Goal: Task Accomplishment & Management: Complete application form

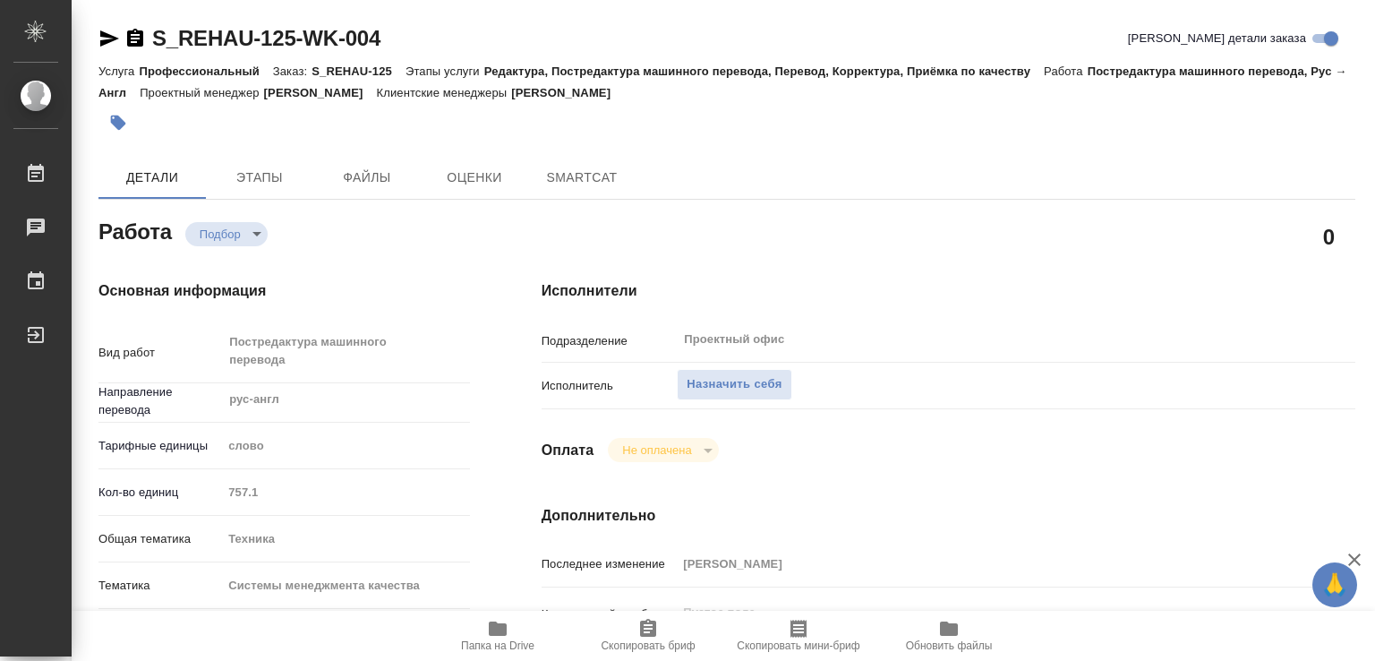
type textarea "x"
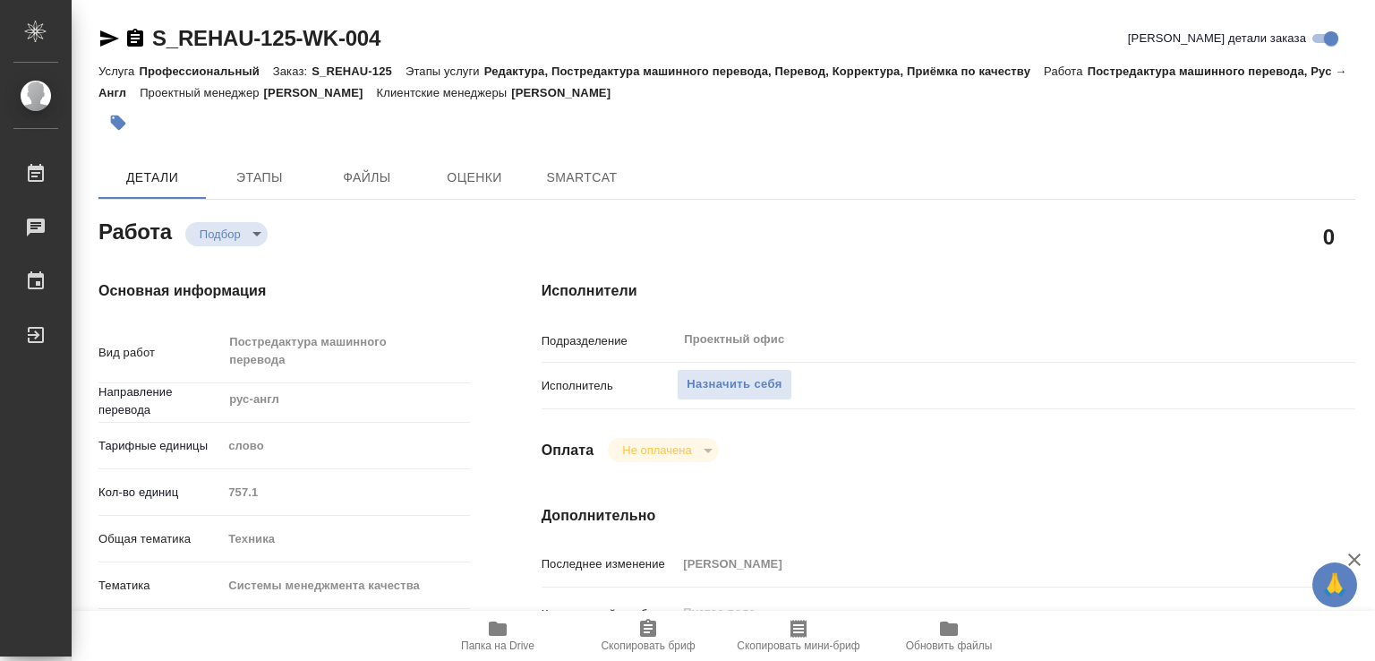
type textarea "x"
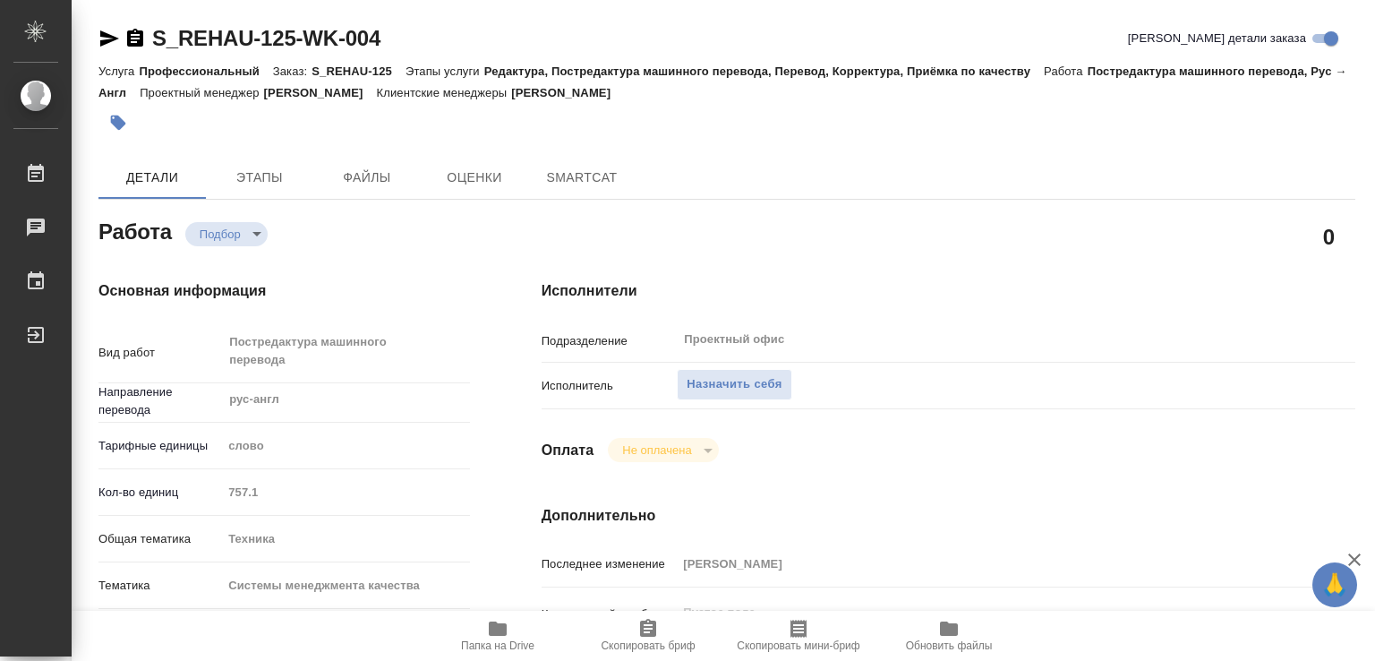
type textarea "x"
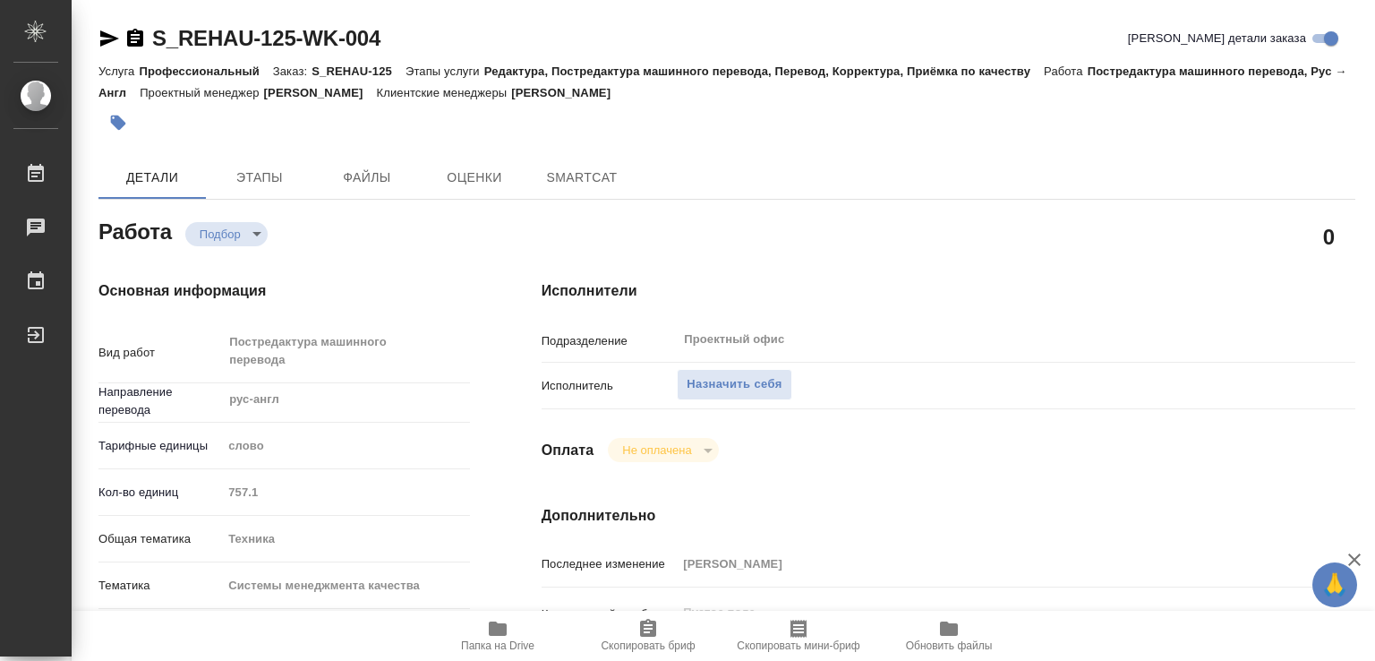
type textarea "x"
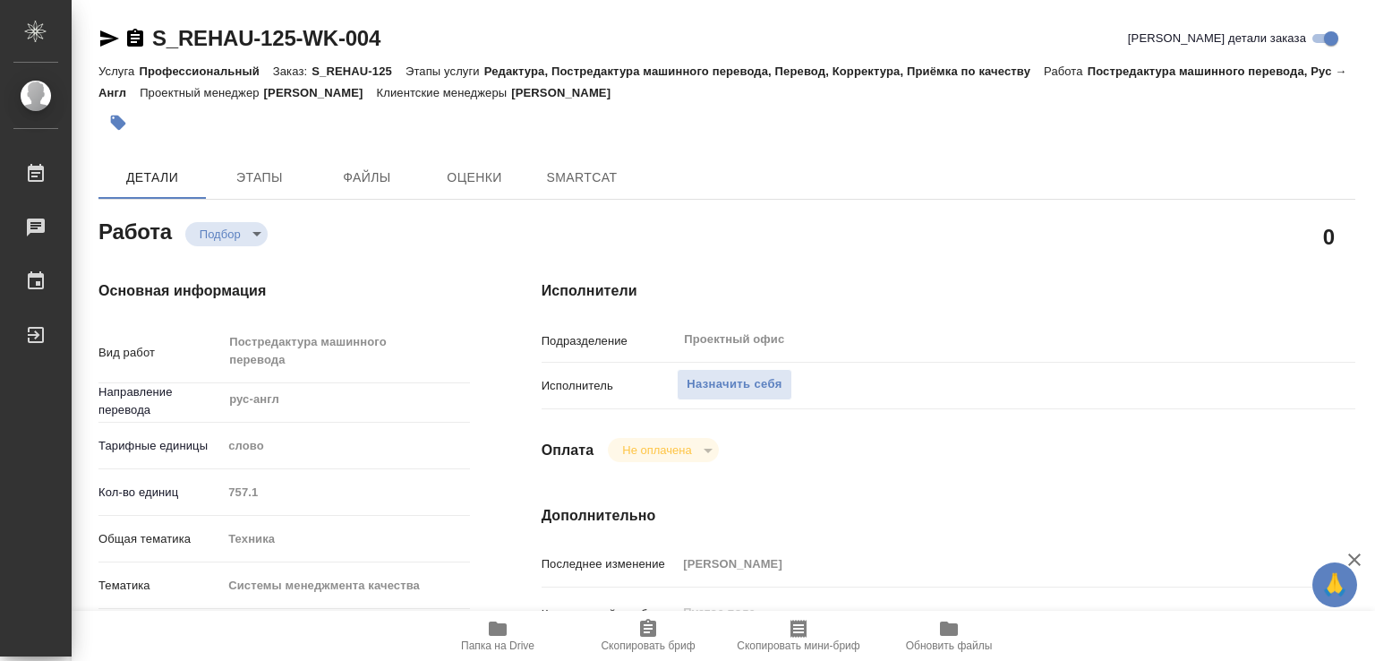
type textarea "x"
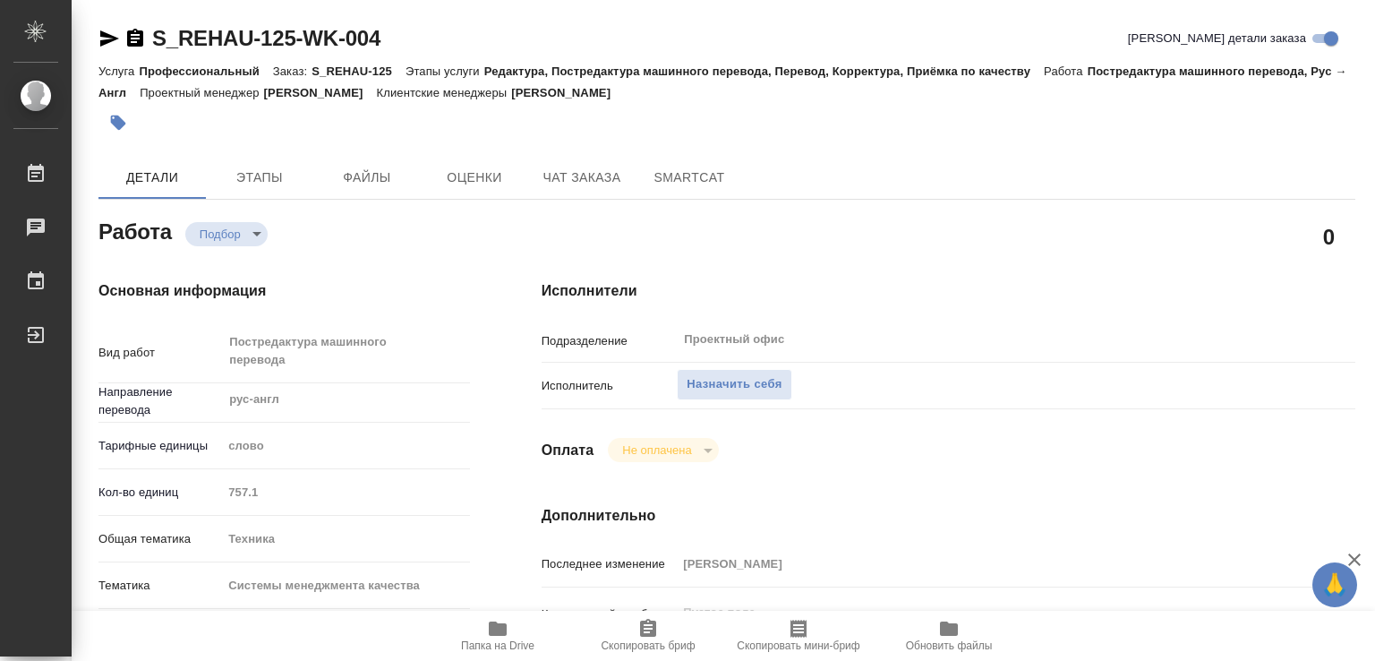
scroll to position [89, 0]
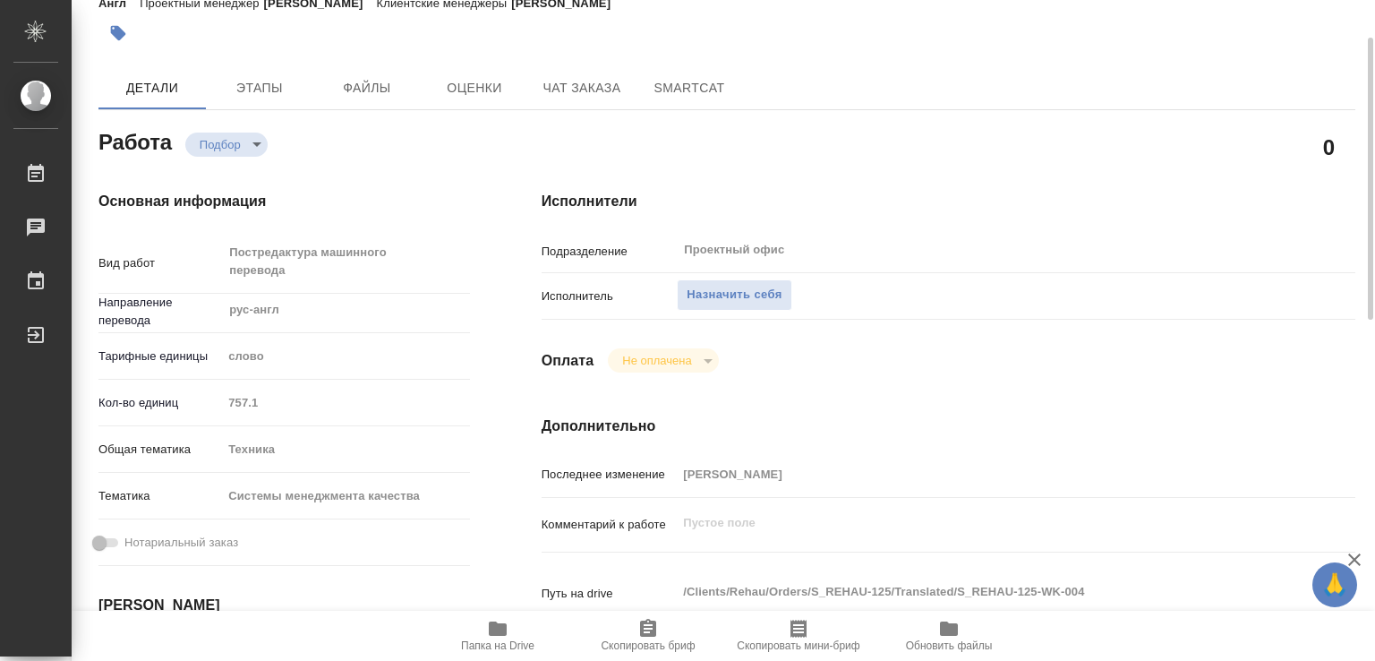
type textarea "x"
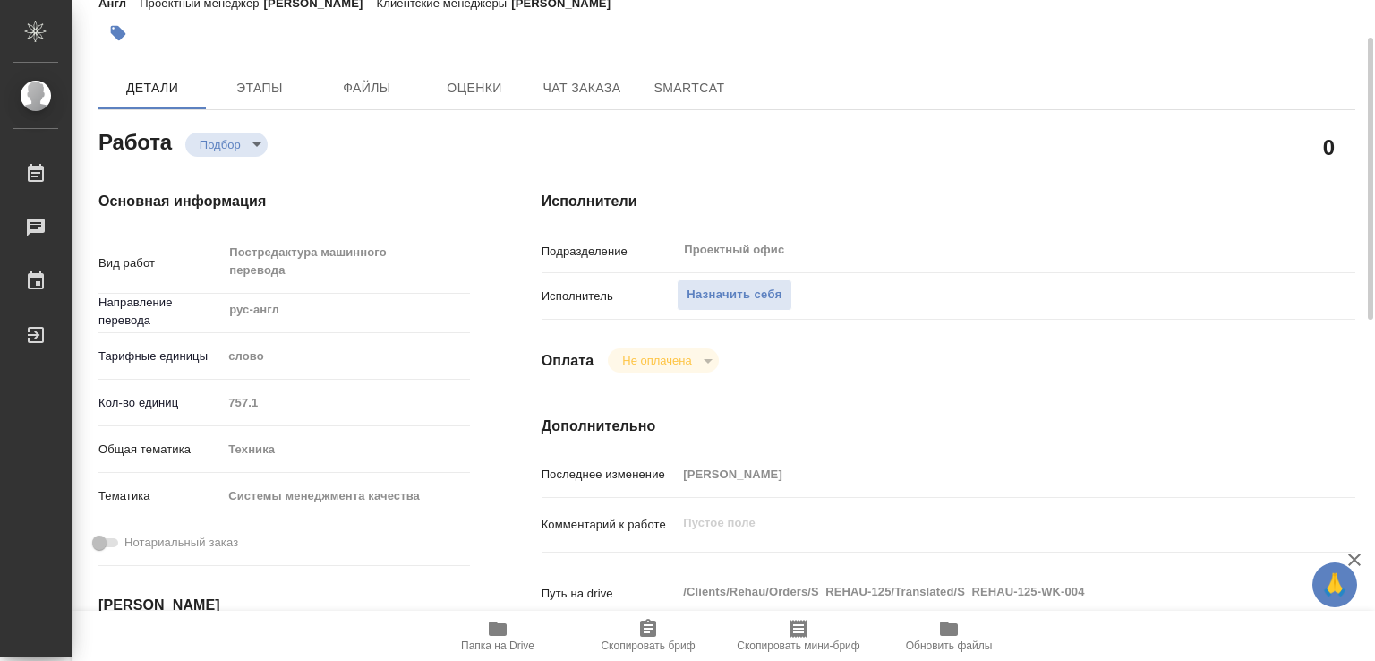
scroll to position [0, 0]
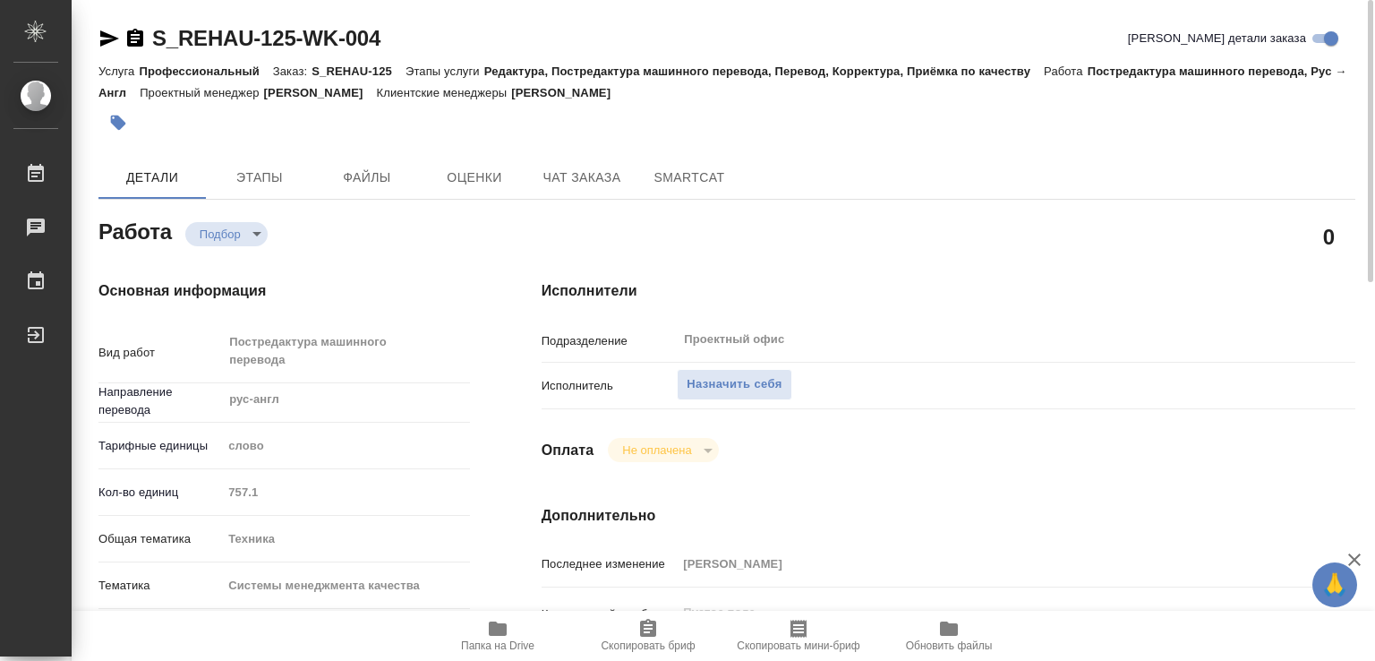
type textarea "x"
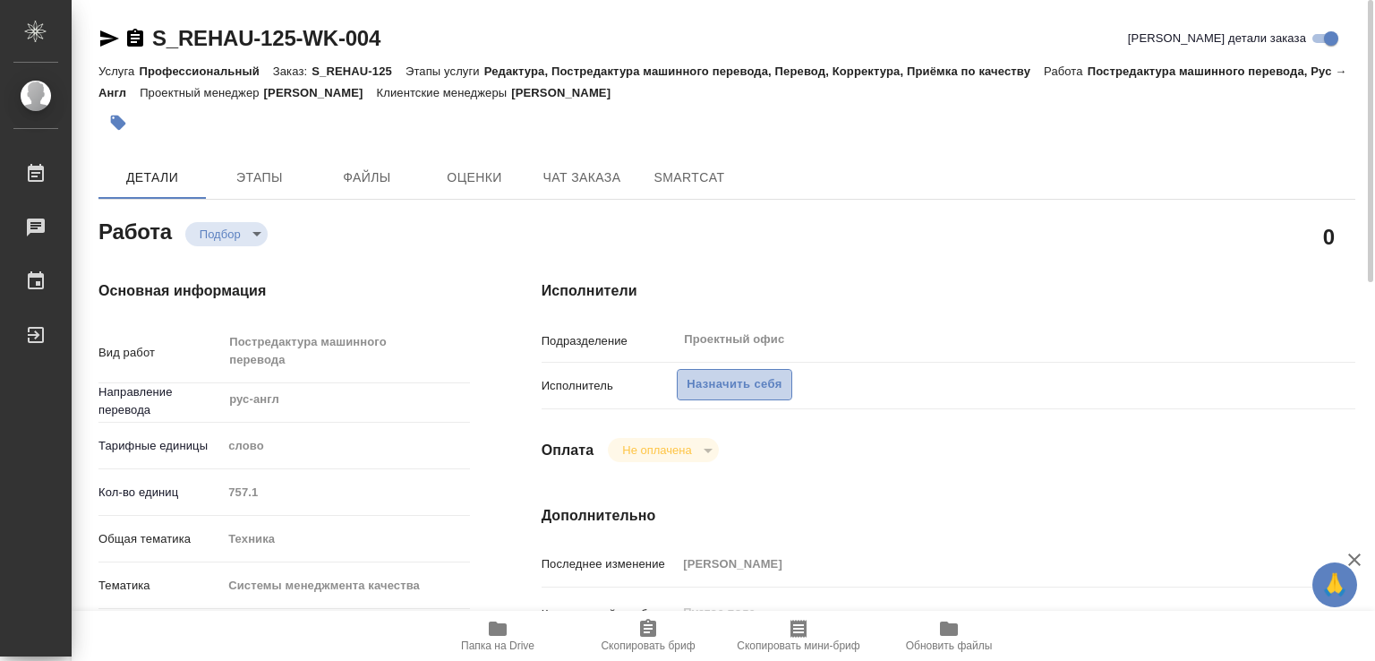
click at [728, 382] on span "Назначить себя" at bounding box center [733, 384] width 95 height 21
type textarea "x"
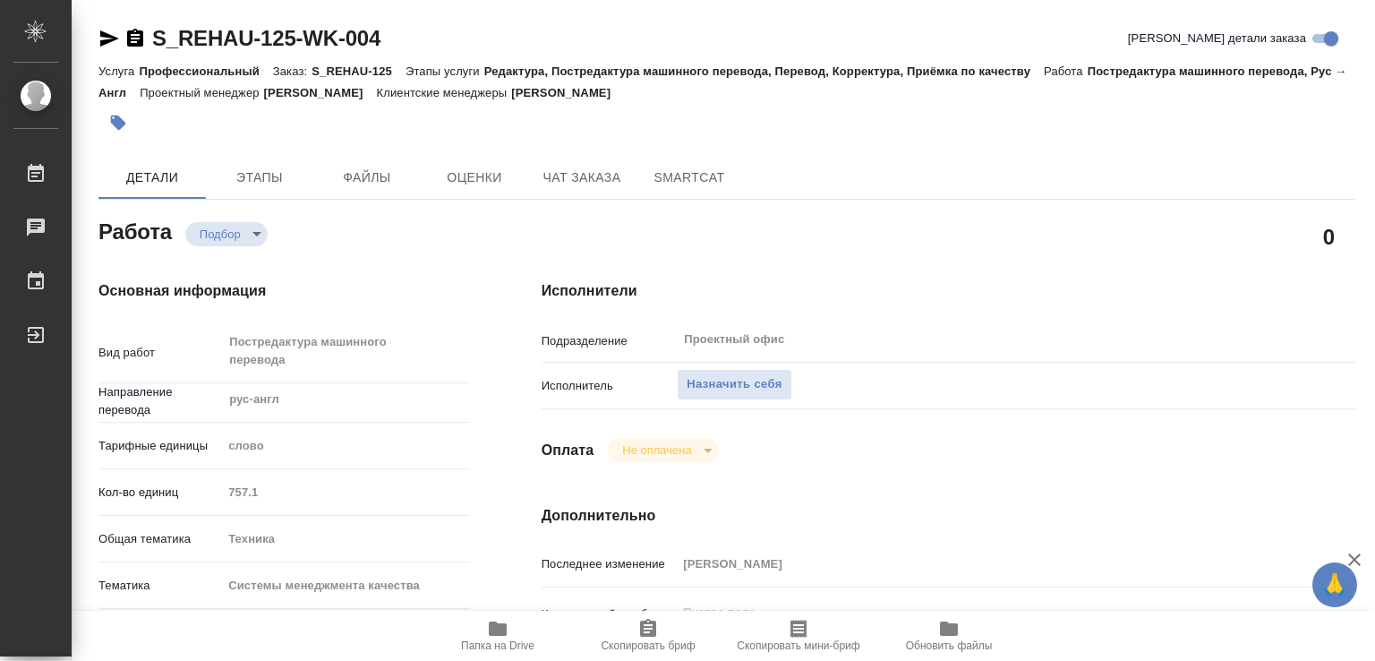
type textarea "x"
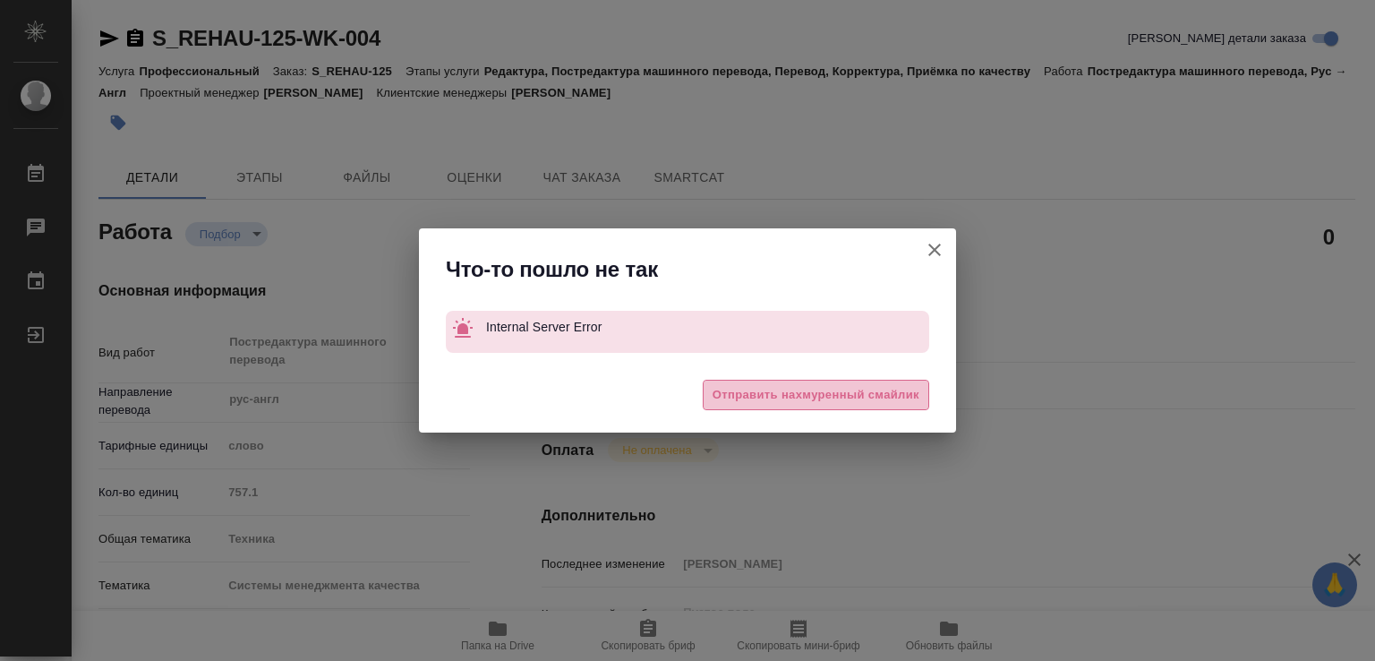
click at [840, 388] on span "Отправить нахмуренный смайлик" at bounding box center [815, 395] width 207 height 21
type textarea "x"
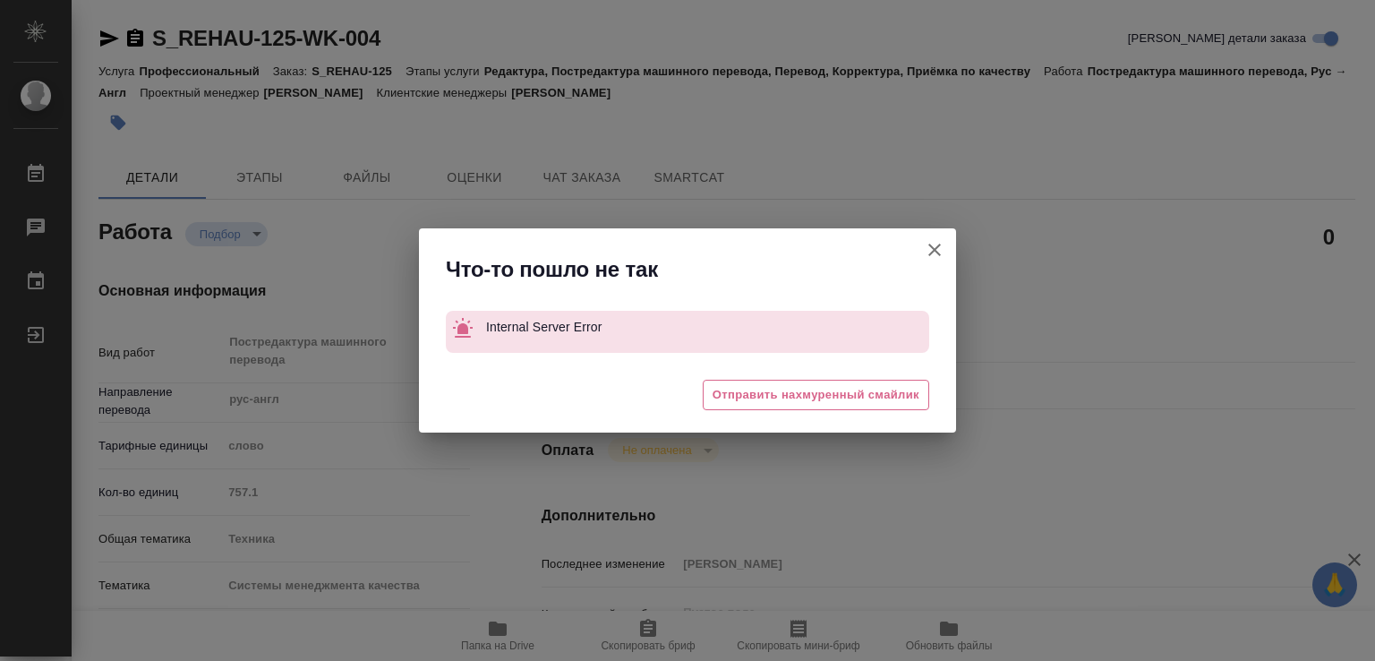
type textarea "x"
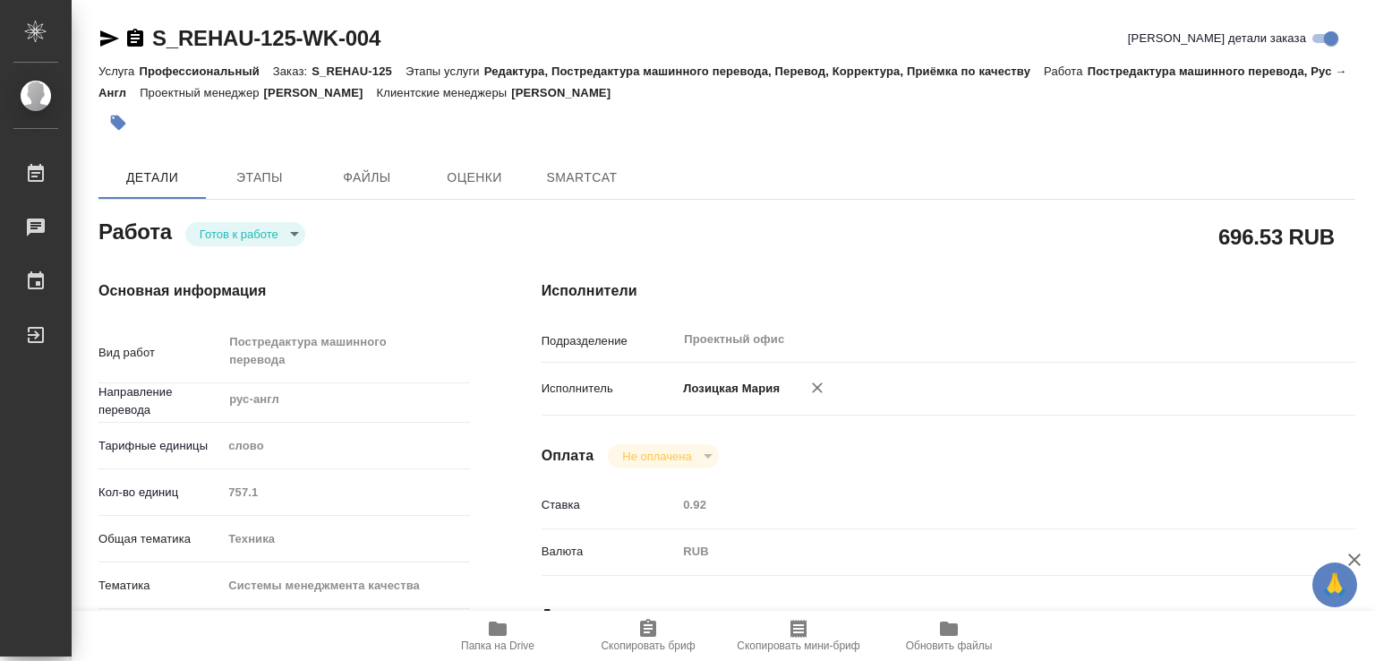
type textarea "x"
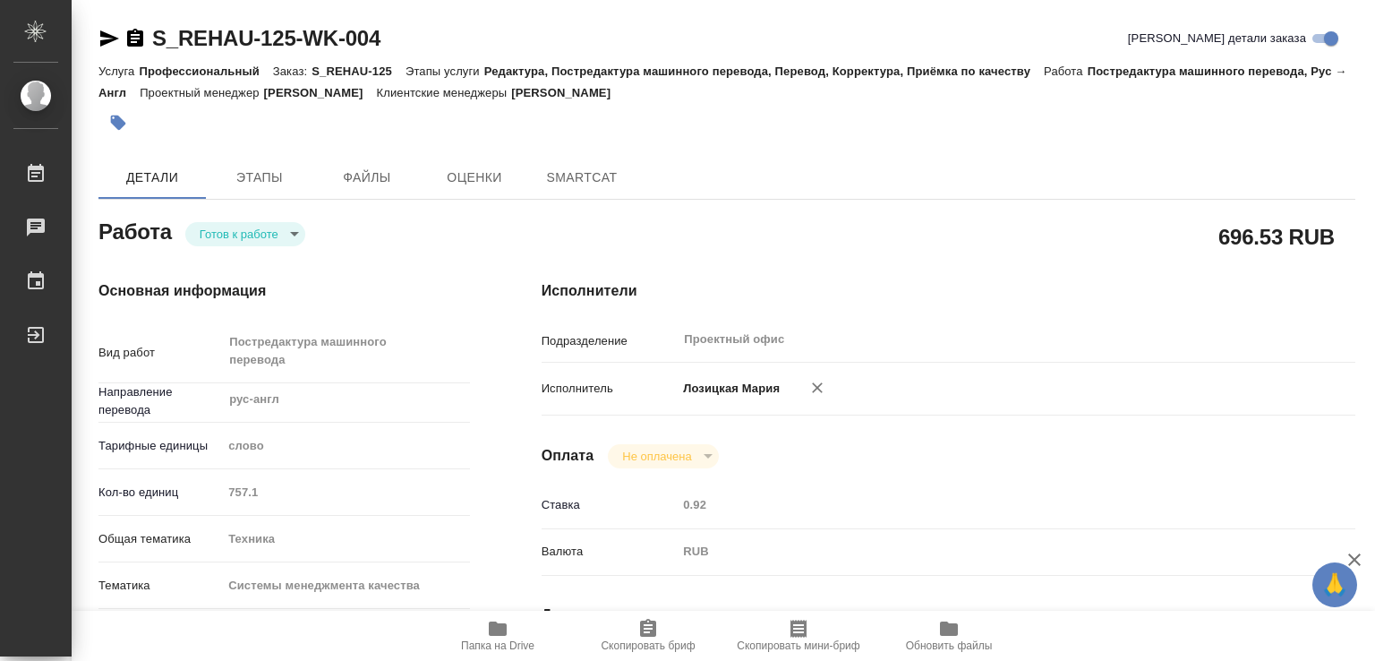
type textarea "x"
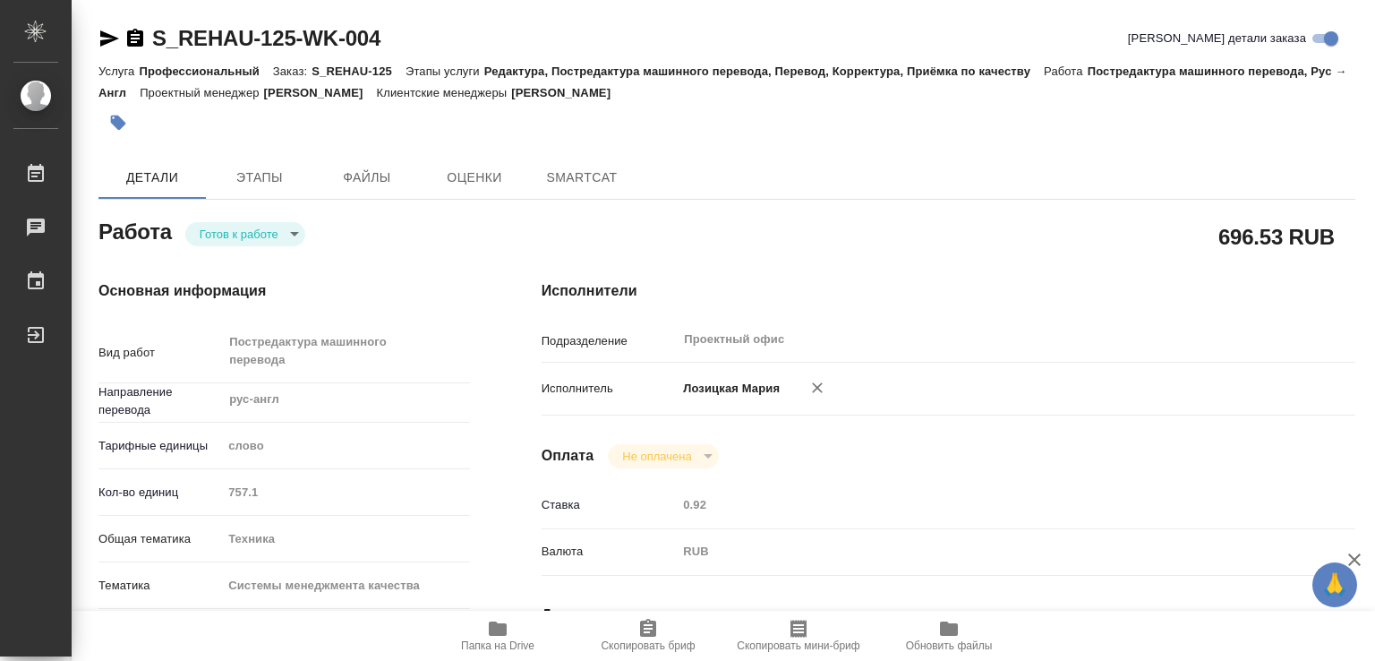
type textarea "x"
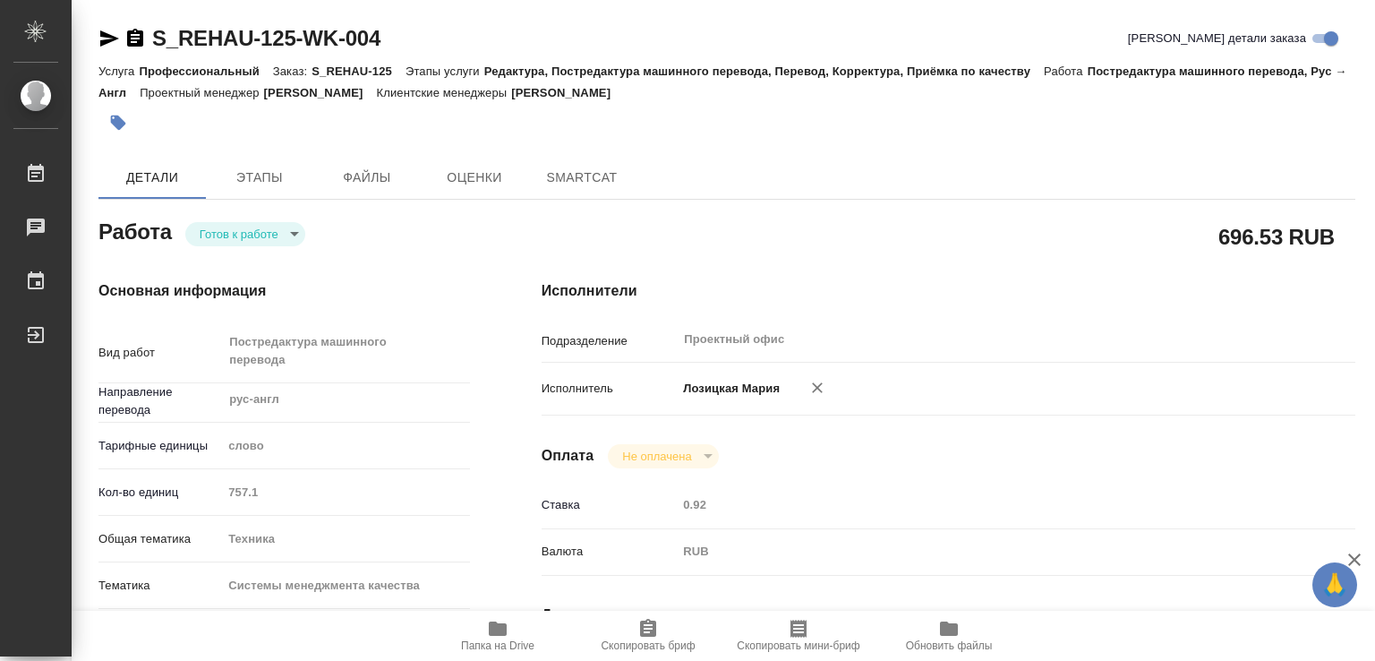
type textarea "x"
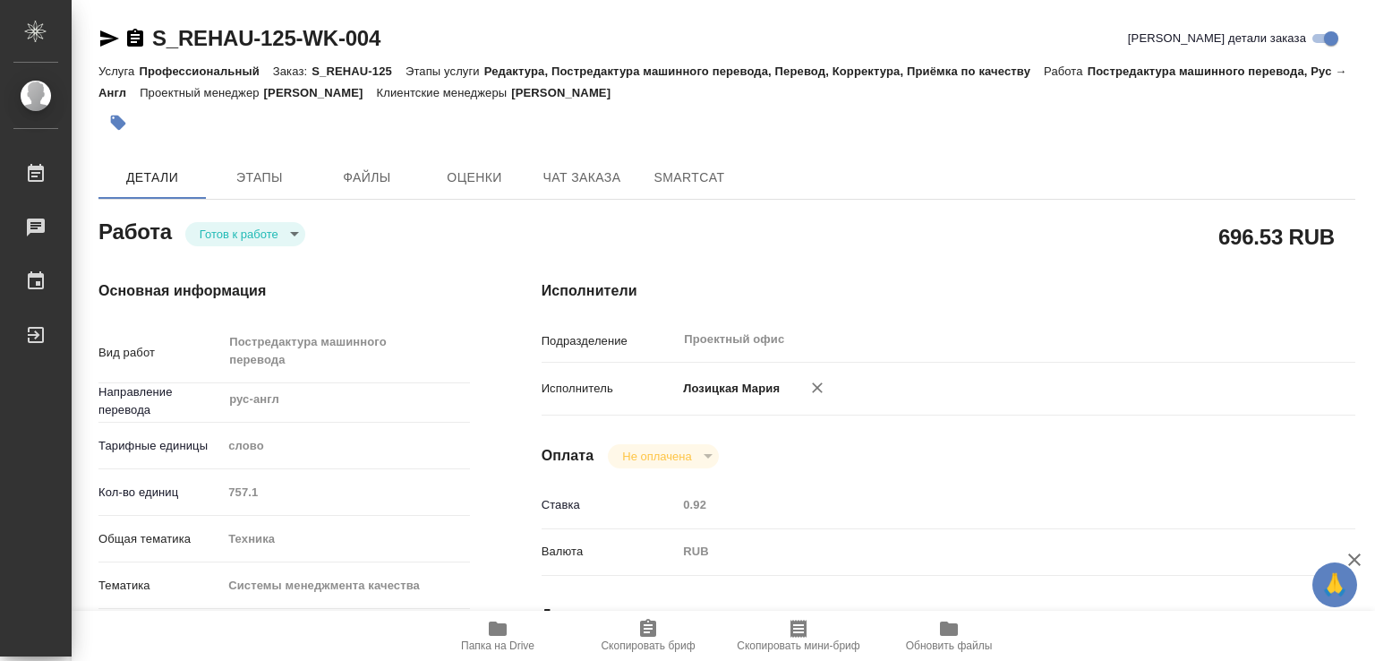
type textarea "x"
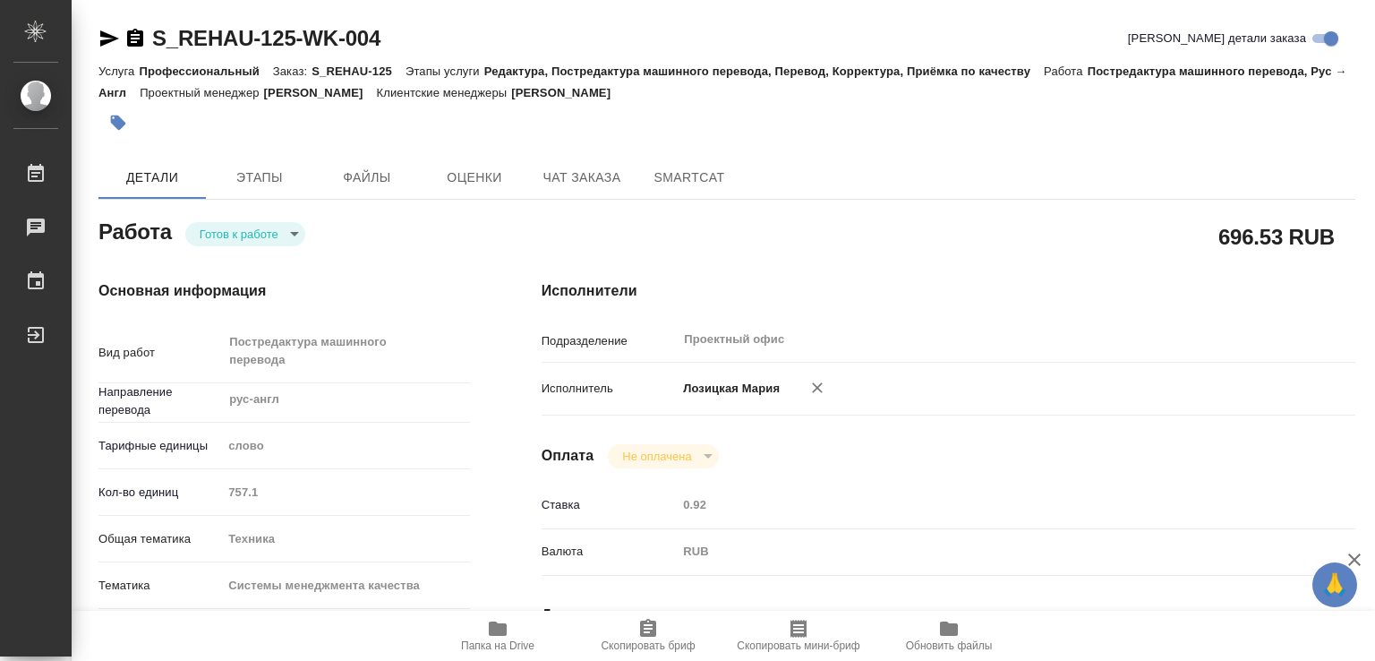
type textarea "x"
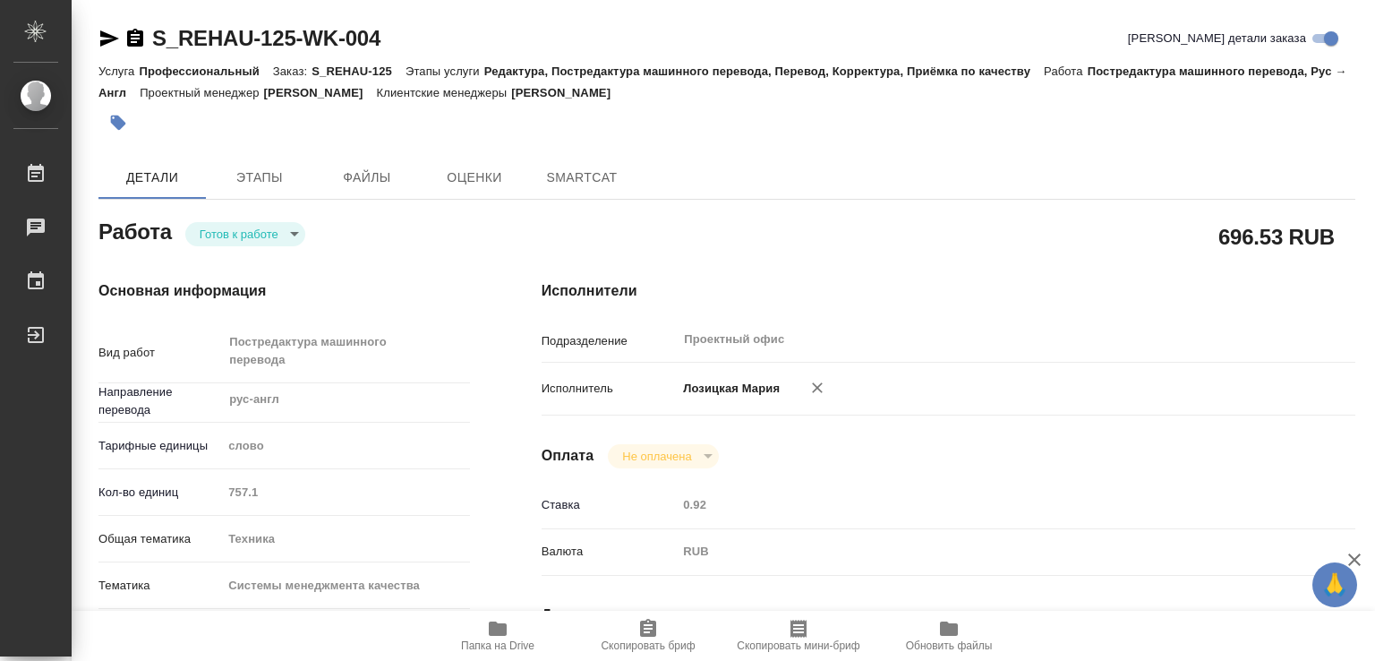
type textarea "x"
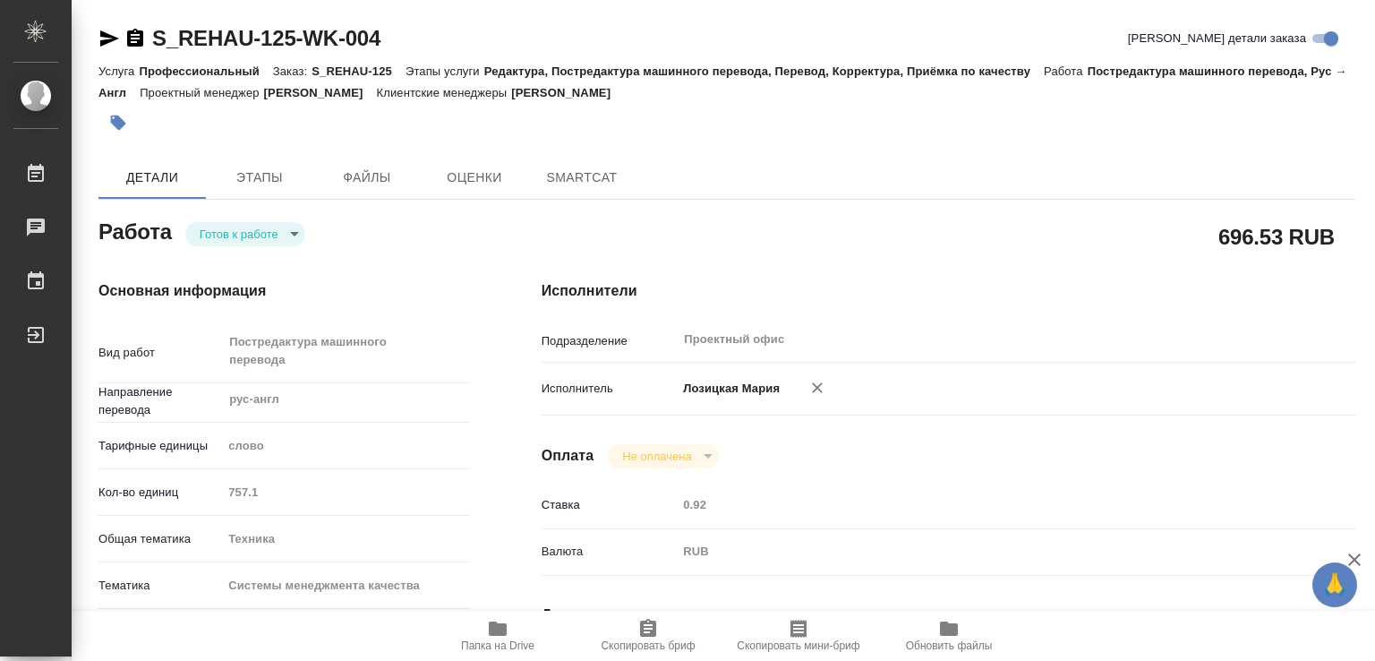
type textarea "x"
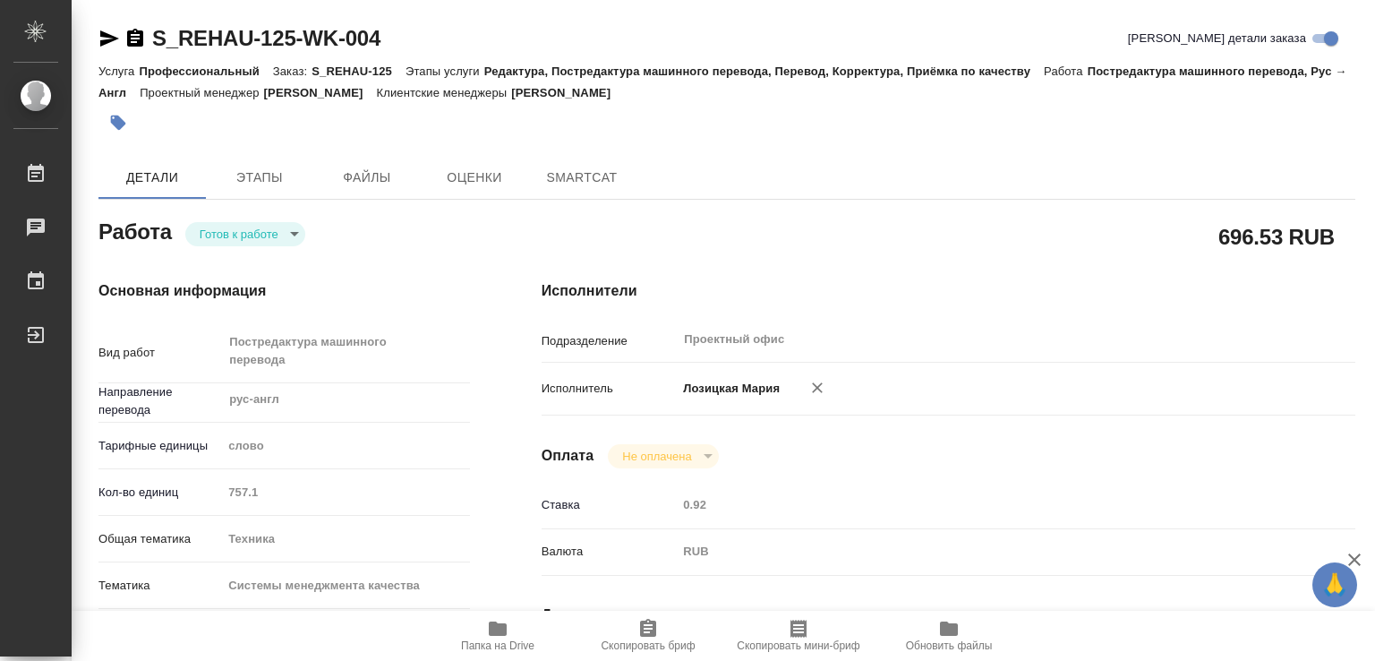
type textarea "x"
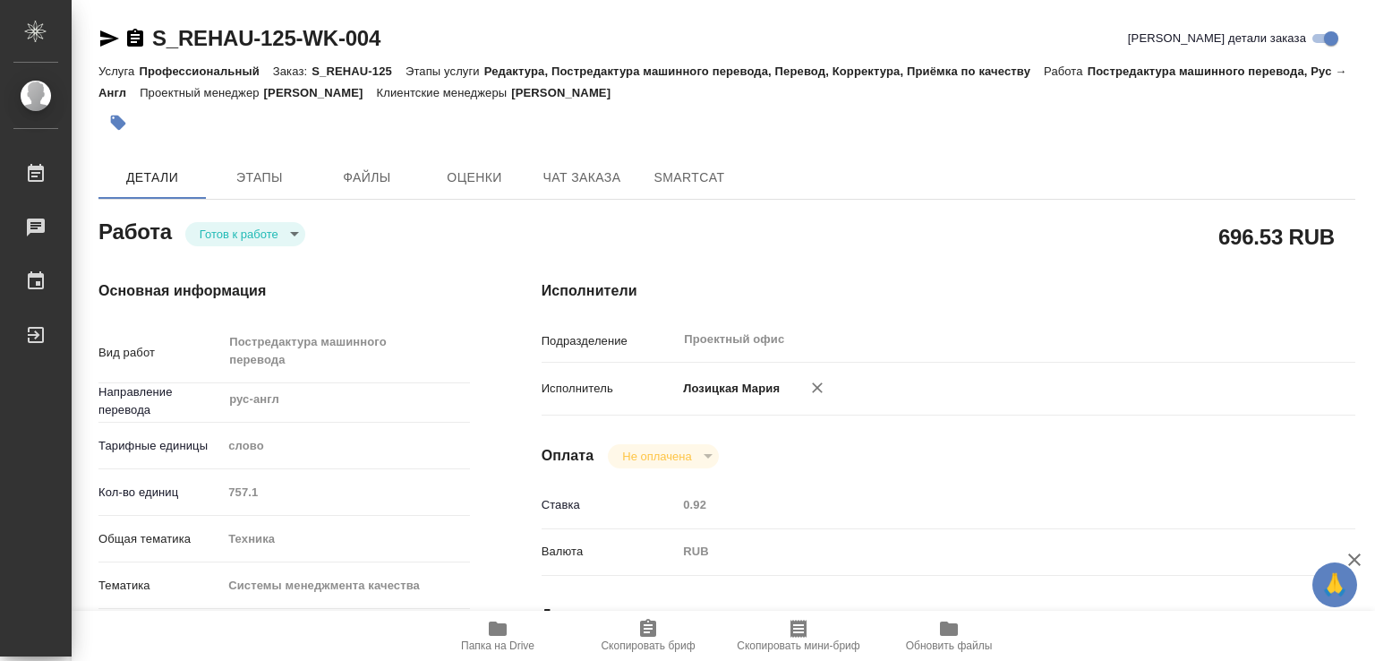
type textarea "x"
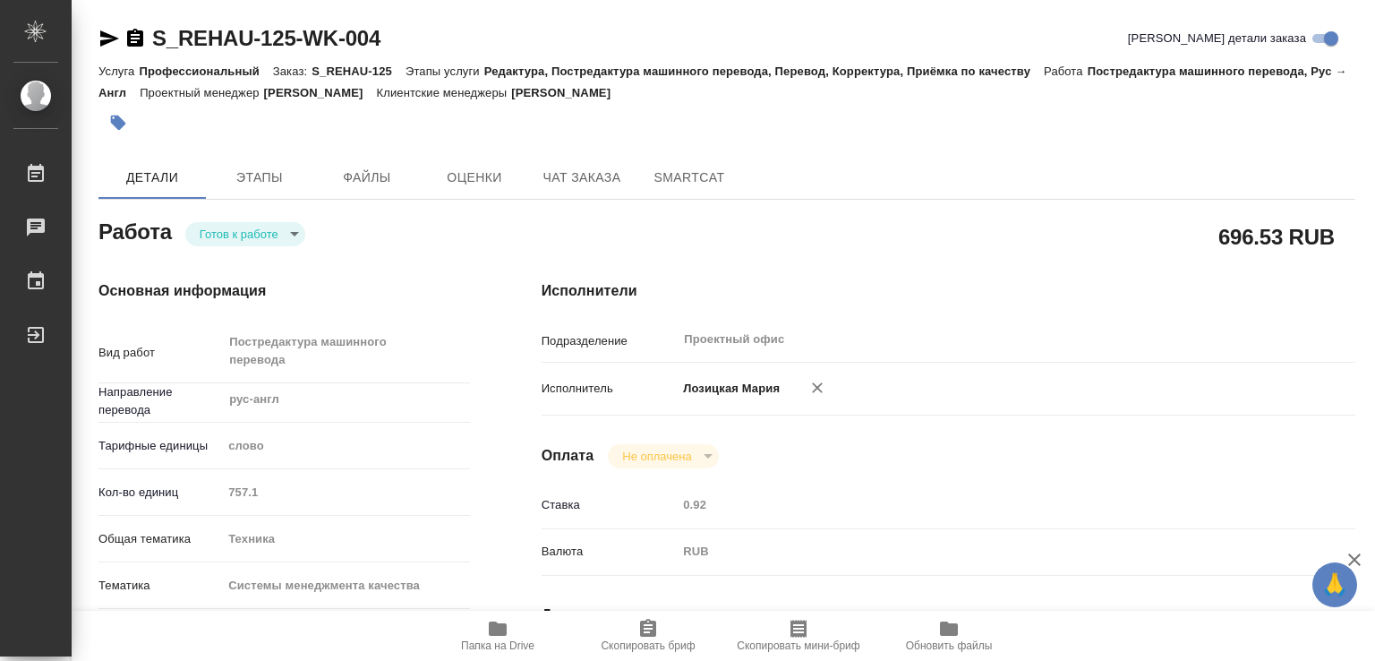
type textarea "x"
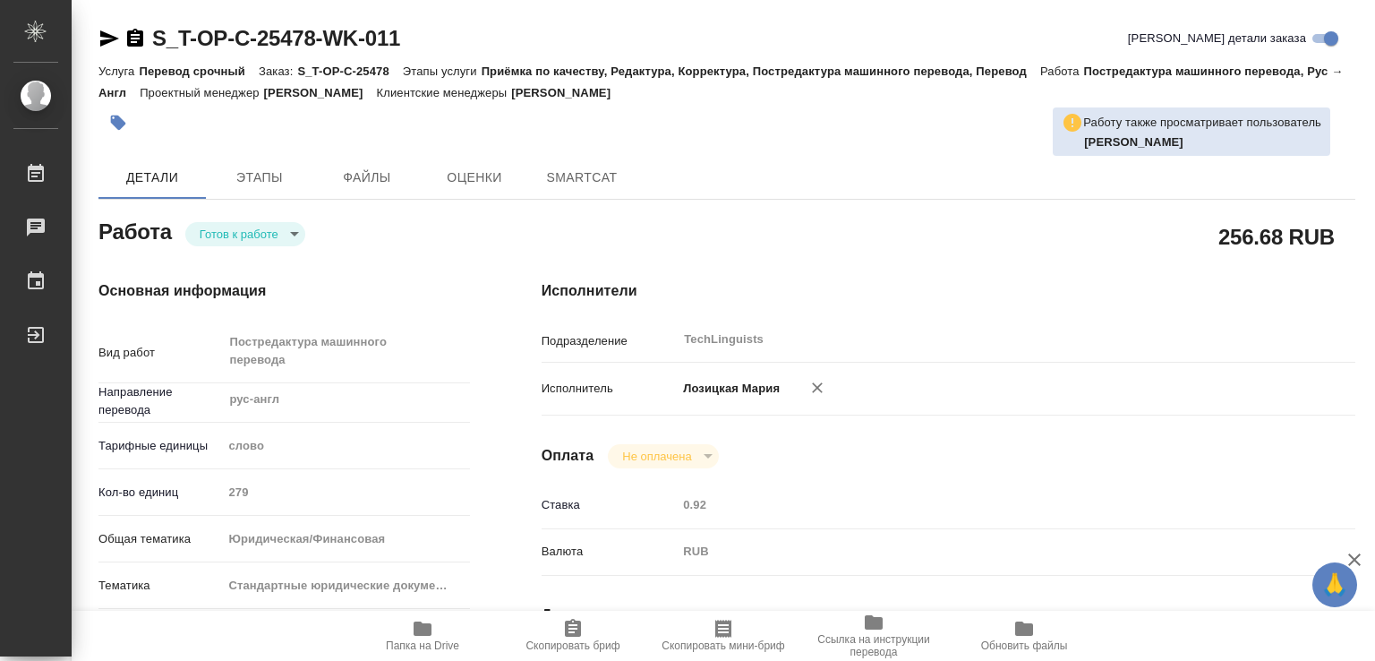
type textarea "x"
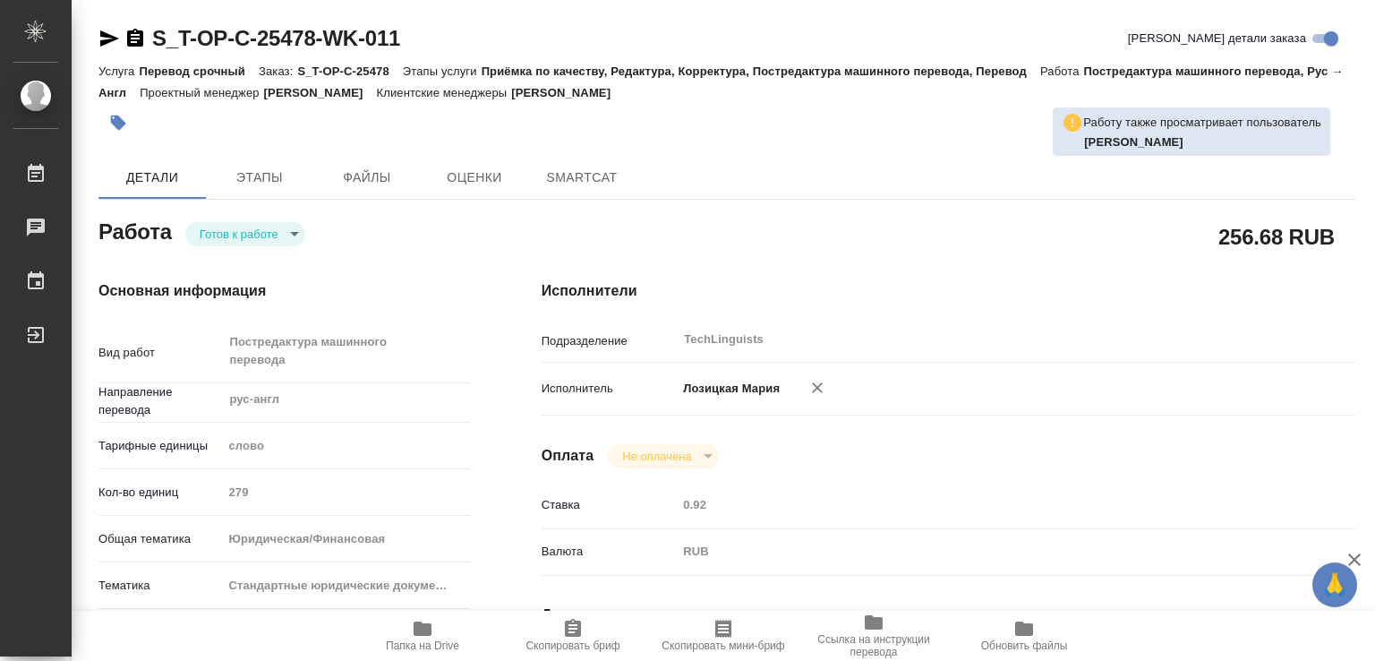
type textarea "x"
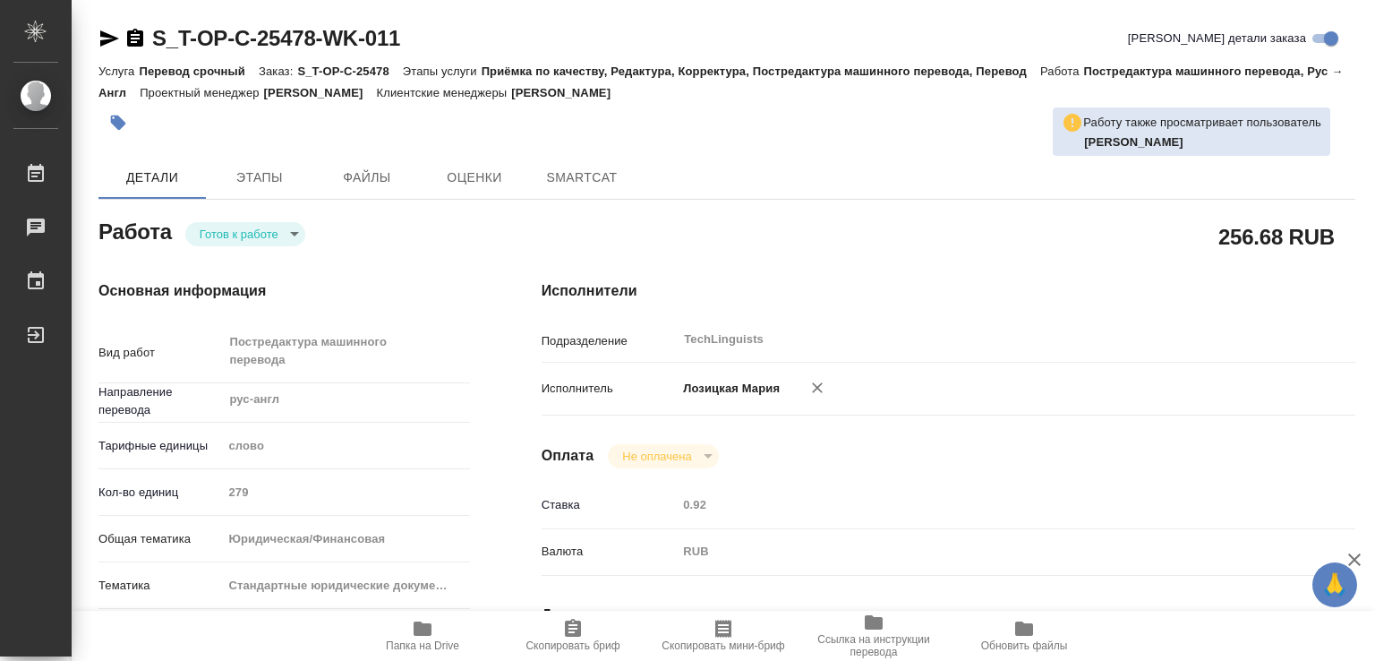
type textarea "x"
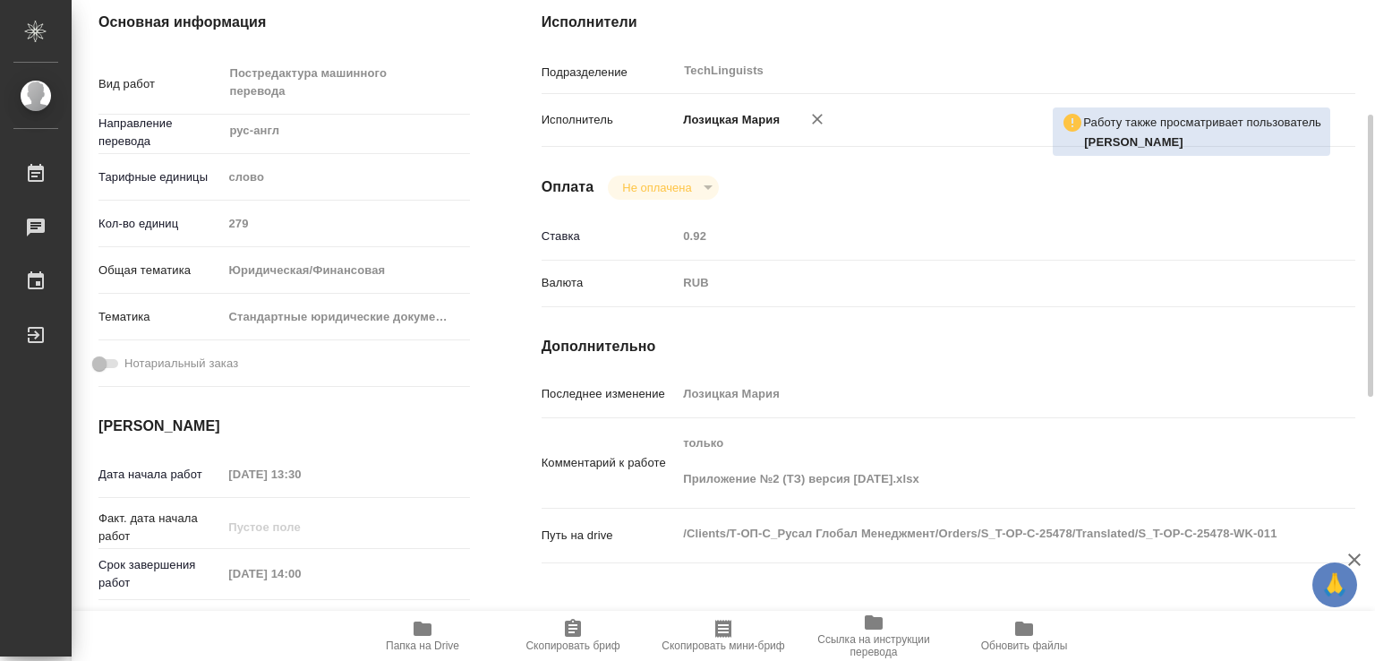
type textarea "x"
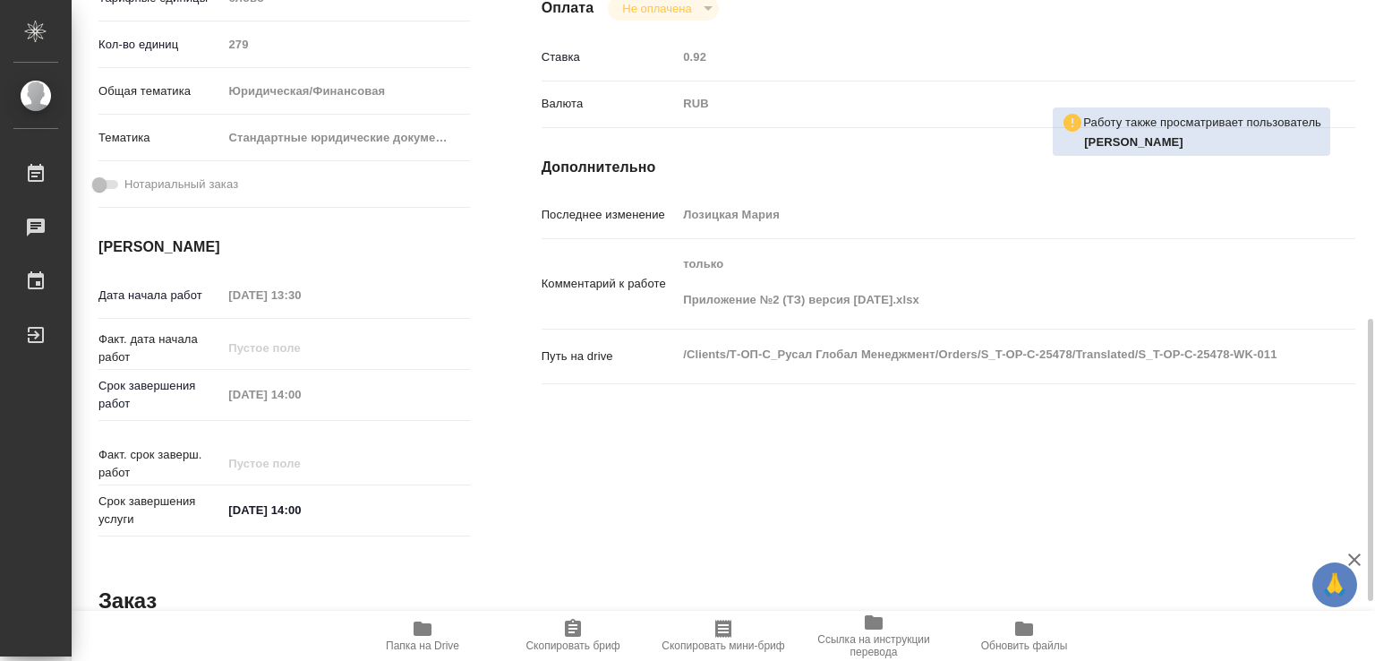
scroll to position [537, 0]
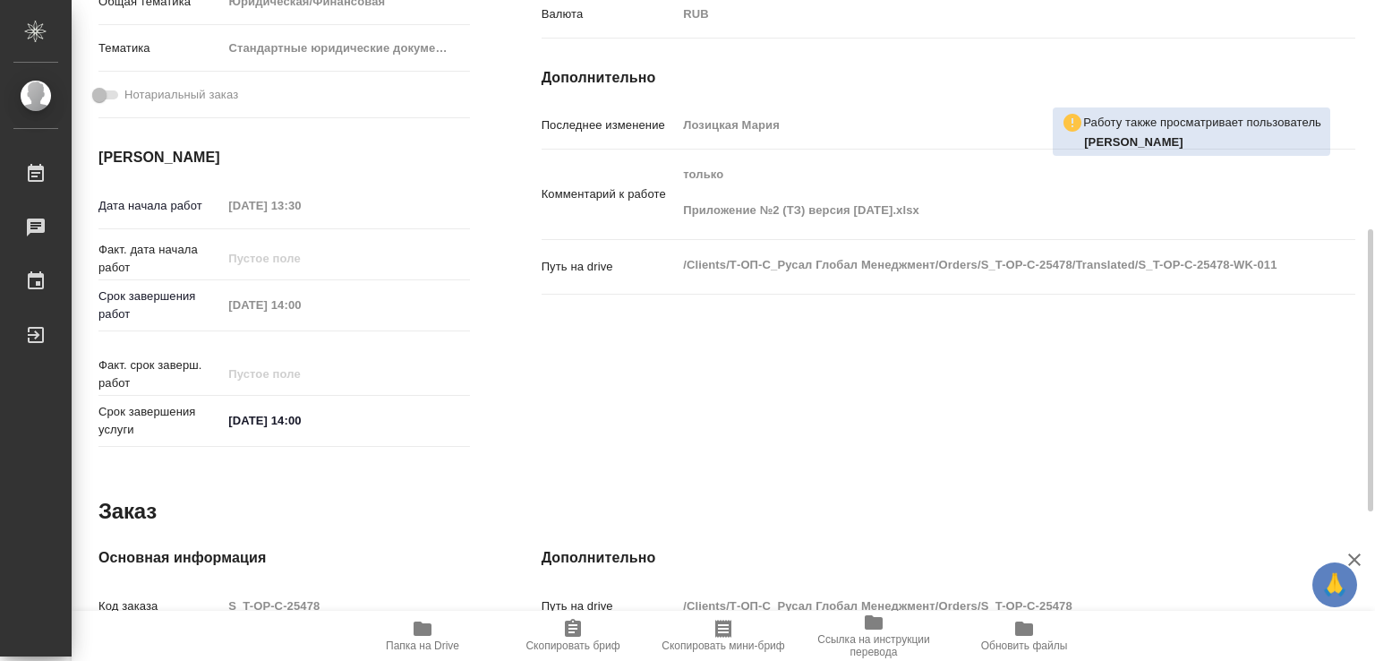
type textarea "x"
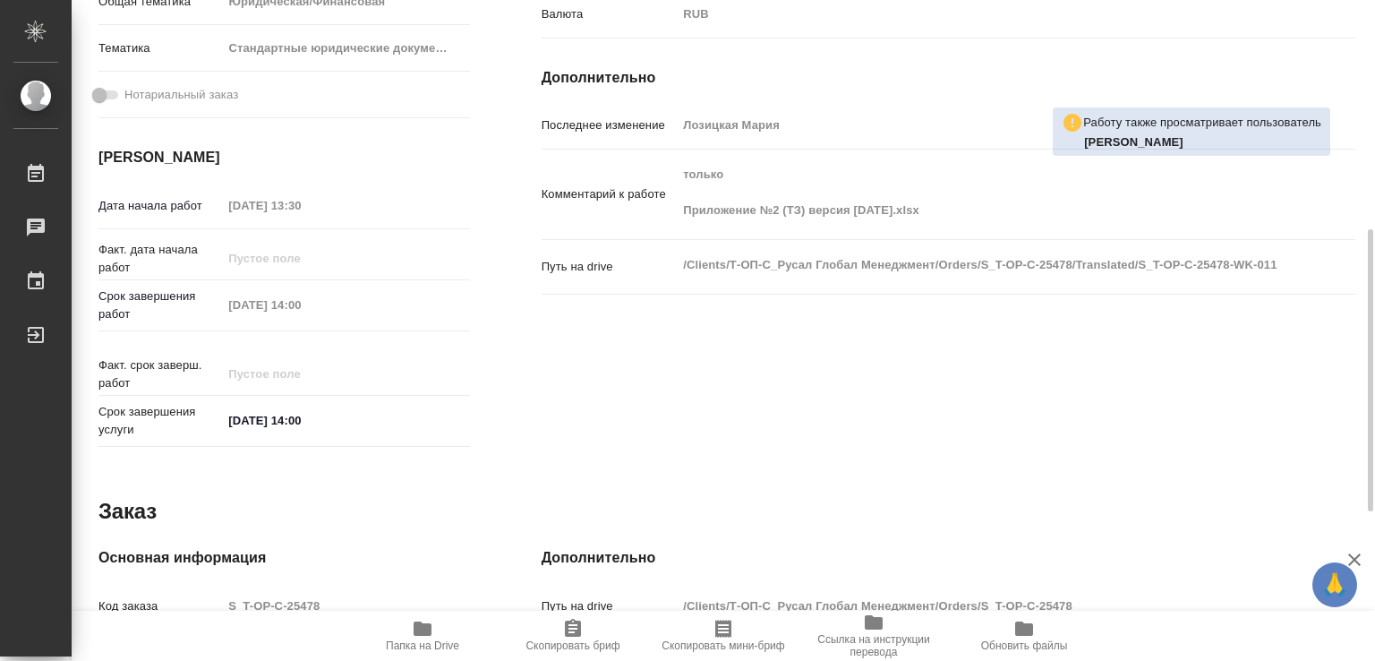
click at [414, 633] on icon "button" at bounding box center [422, 628] width 18 height 14
type textarea "x"
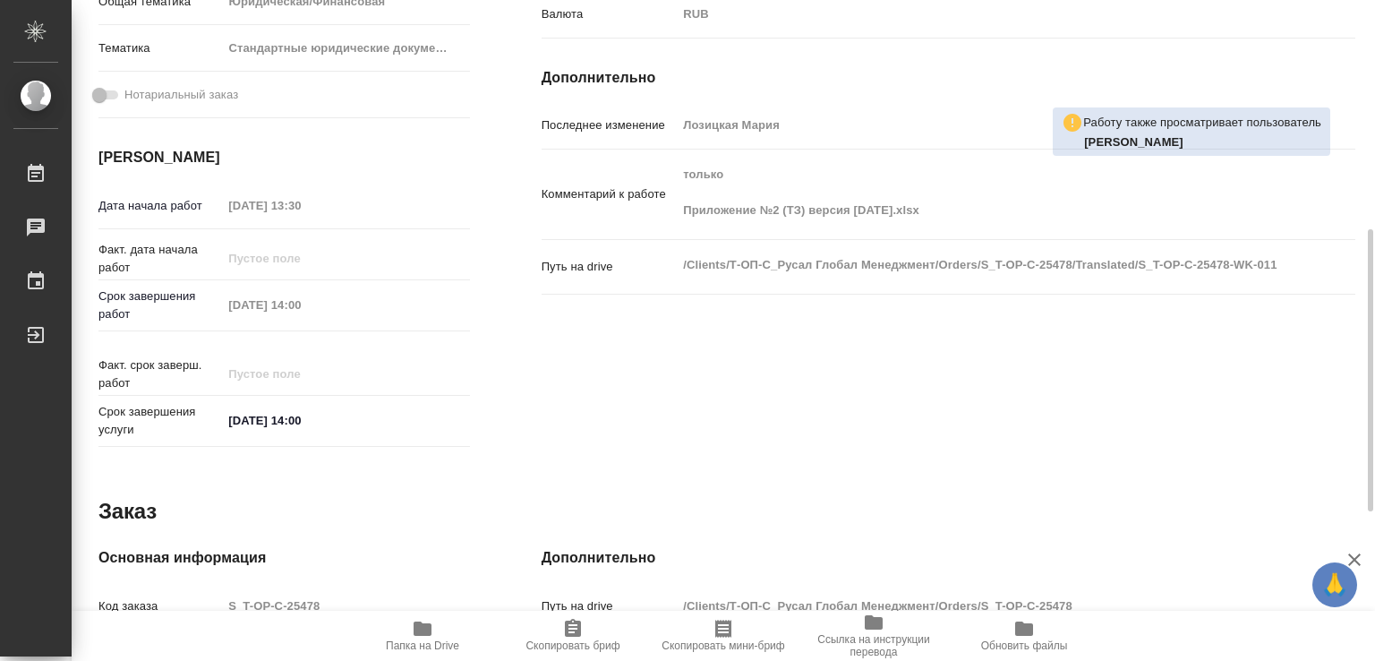
type textarea "x"
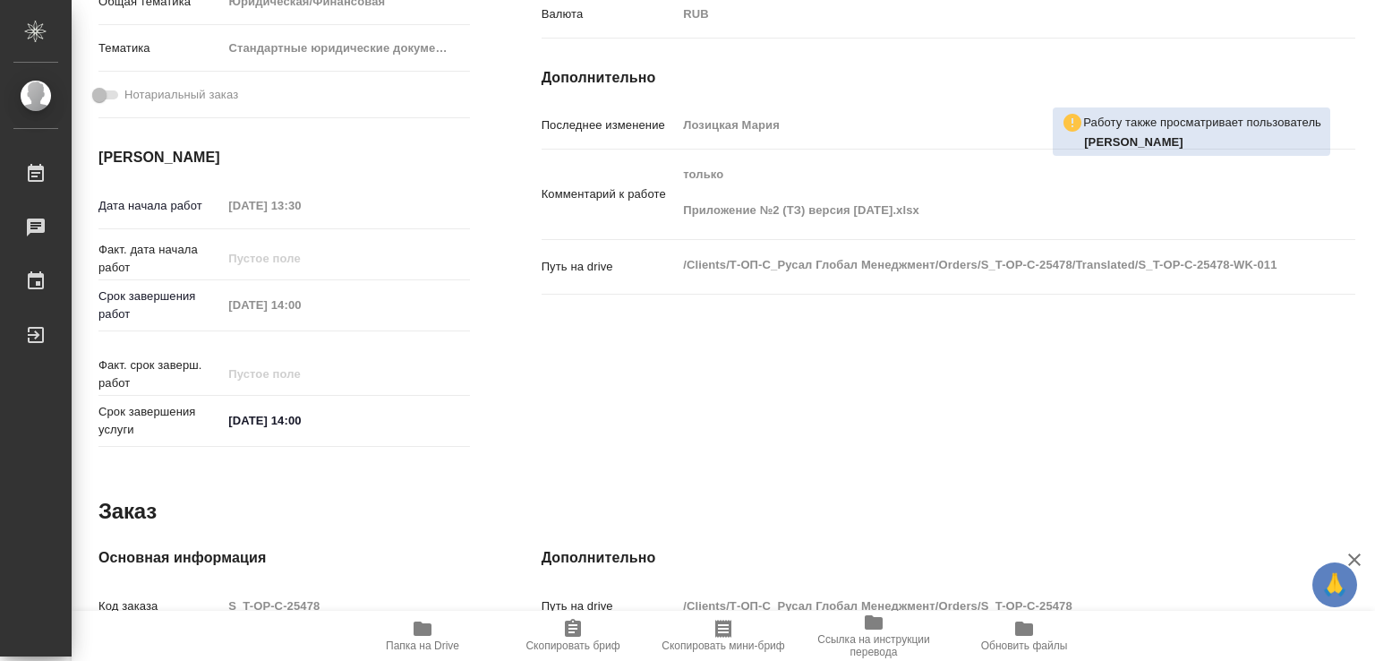
type textarea "x"
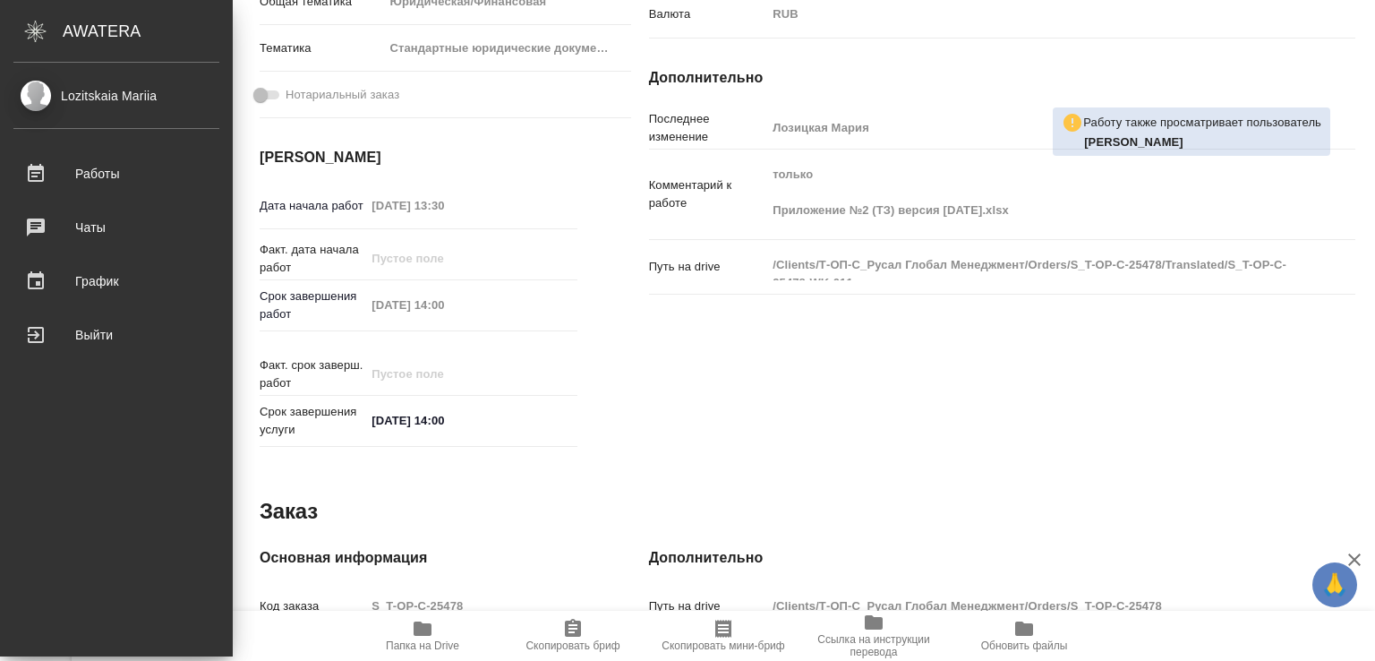
type textarea "x"
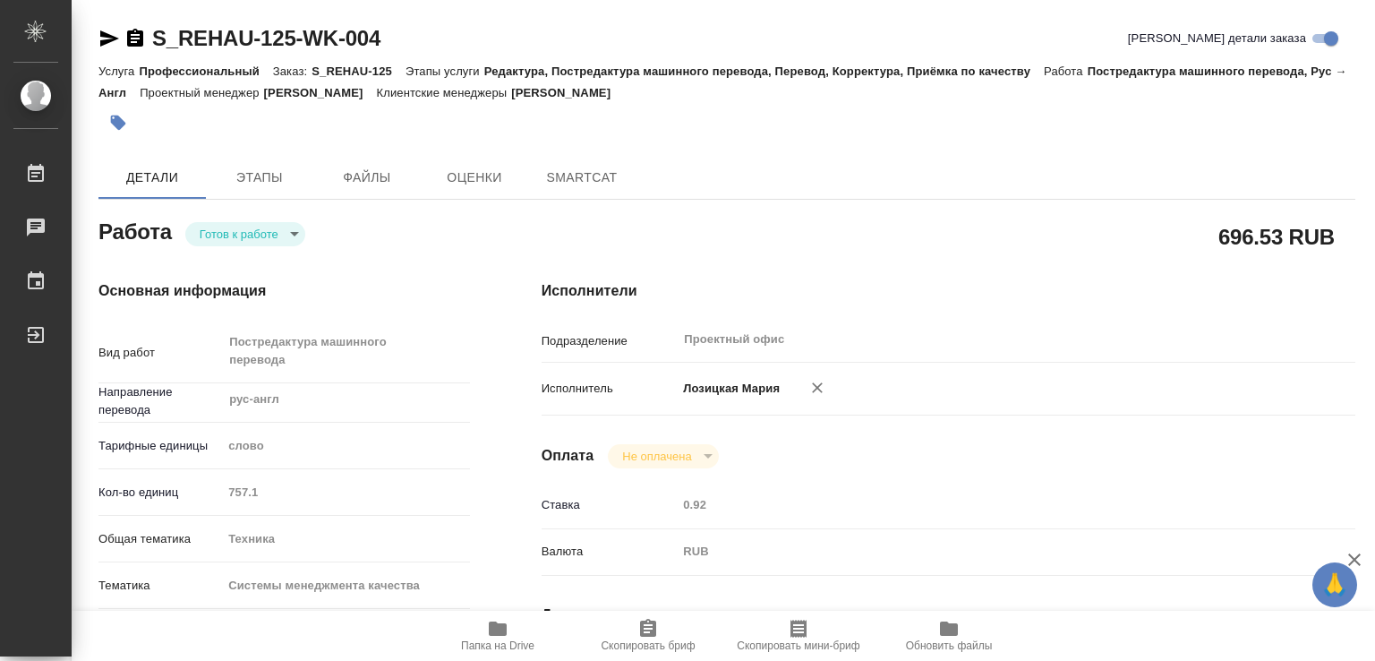
type textarea "x"
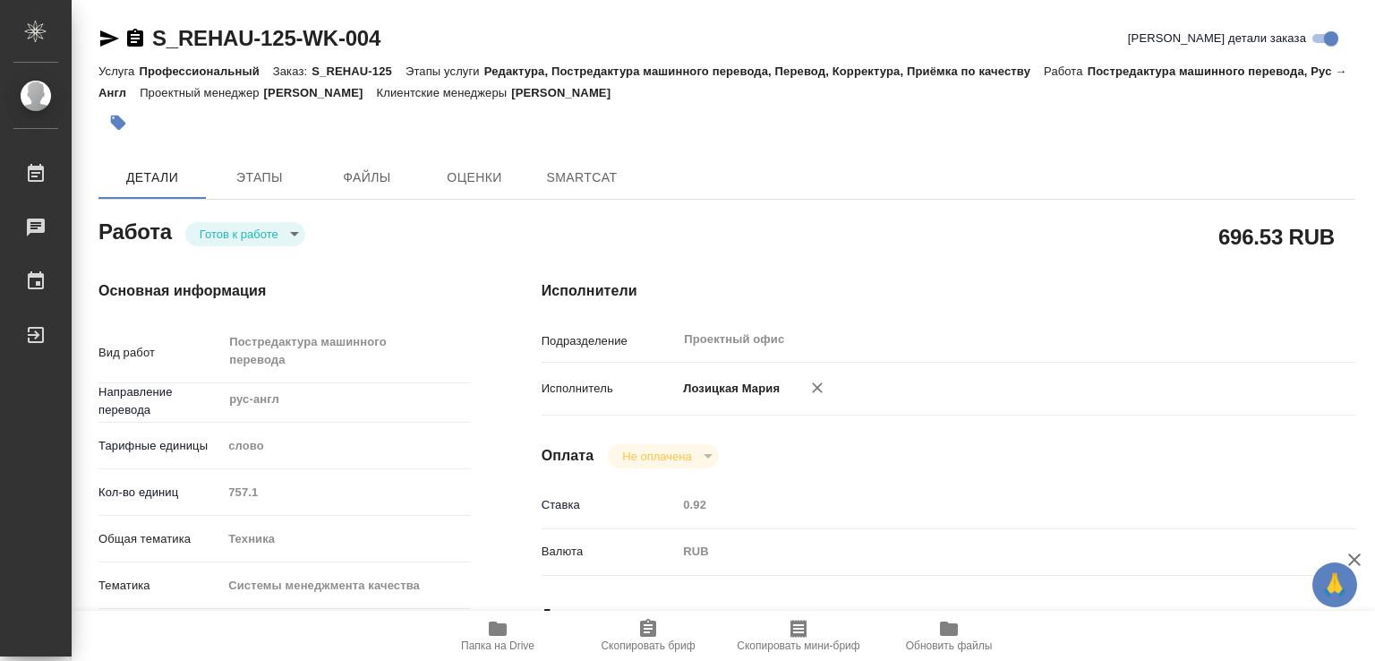
type textarea "x"
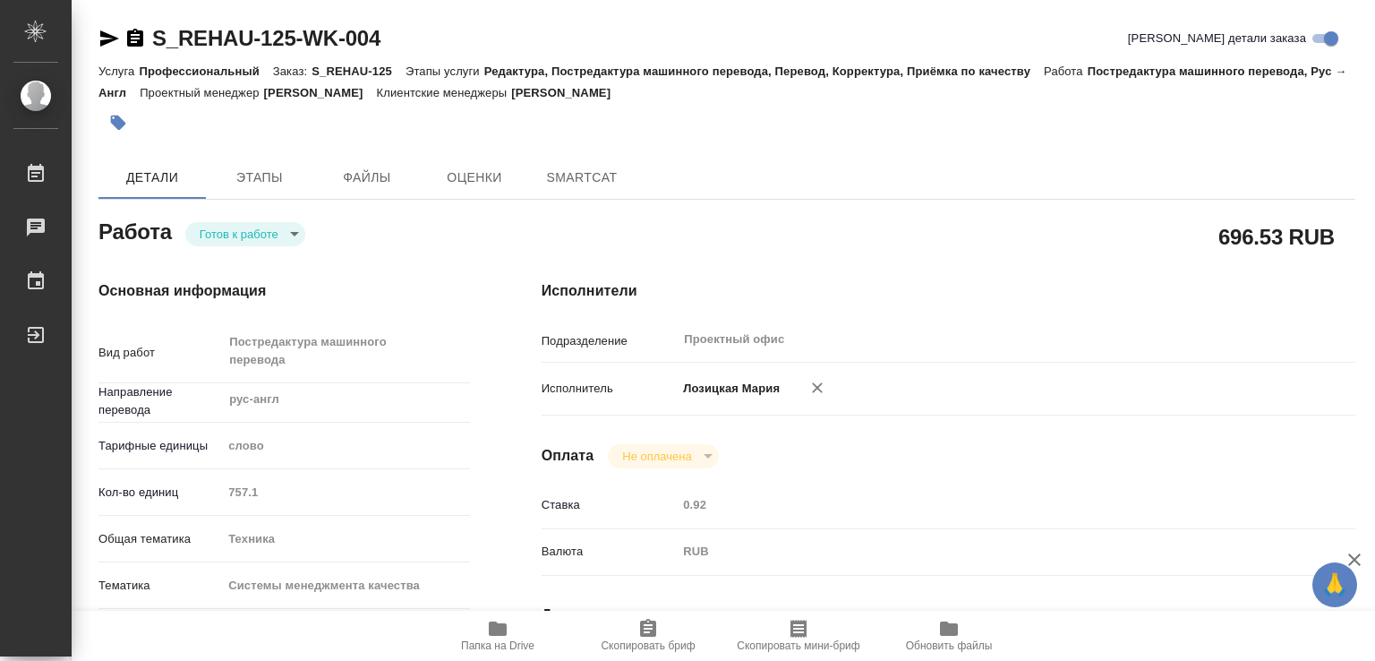
type textarea "x"
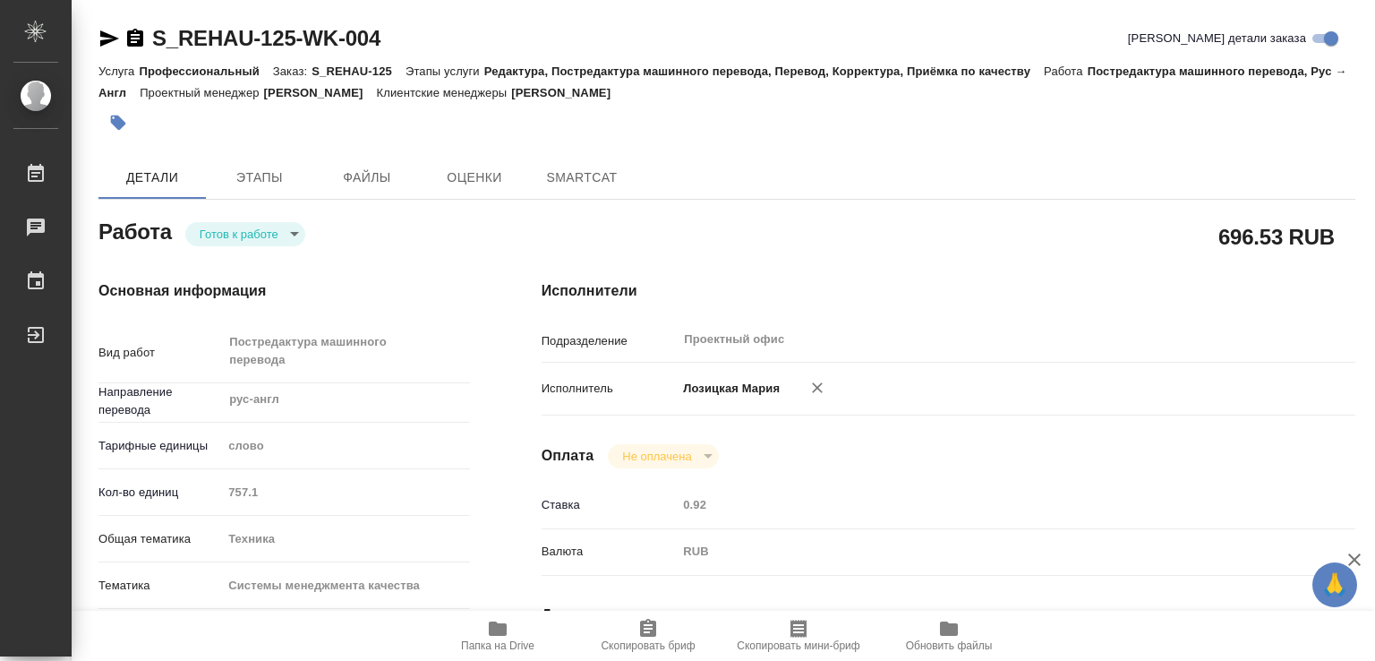
type textarea "x"
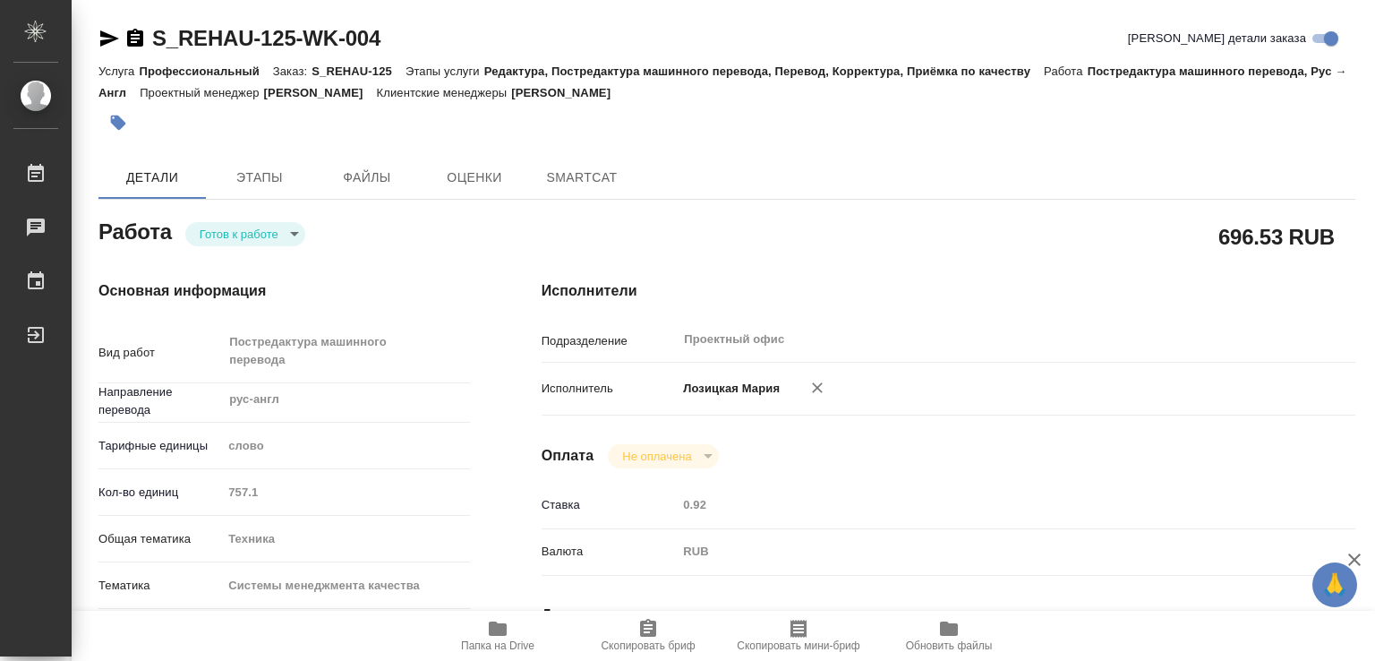
type textarea "x"
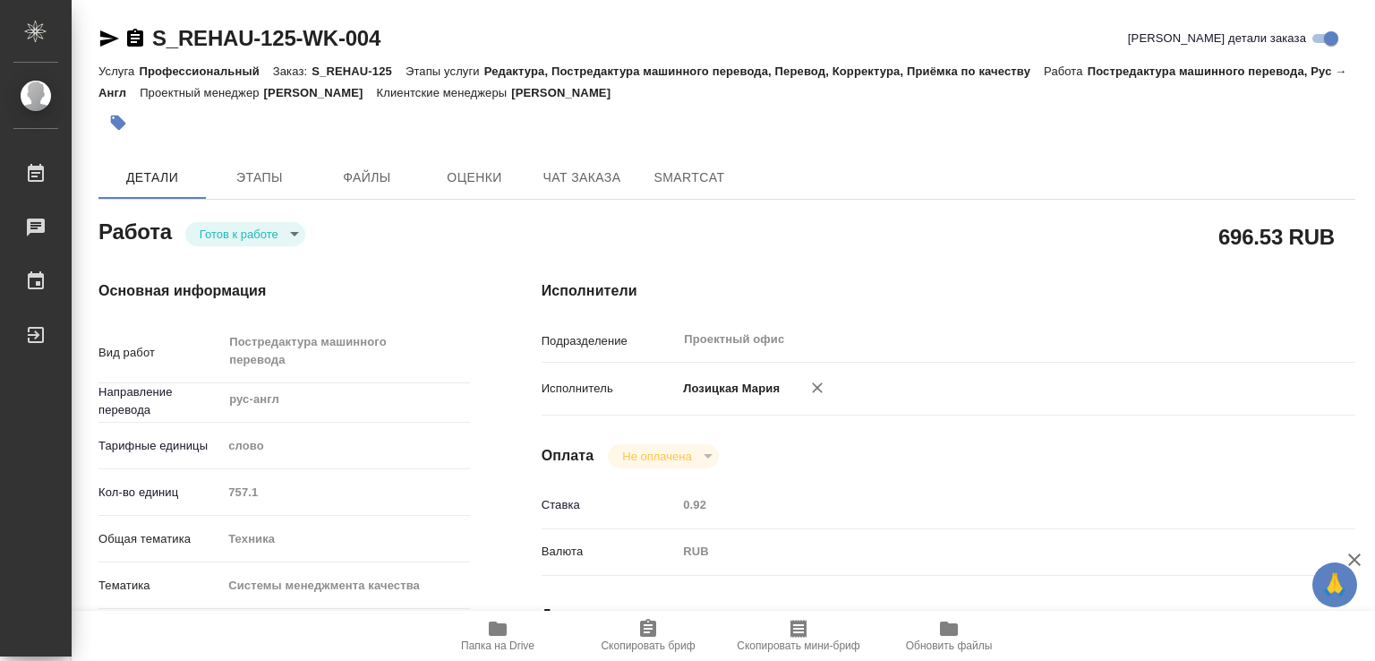
type textarea "x"
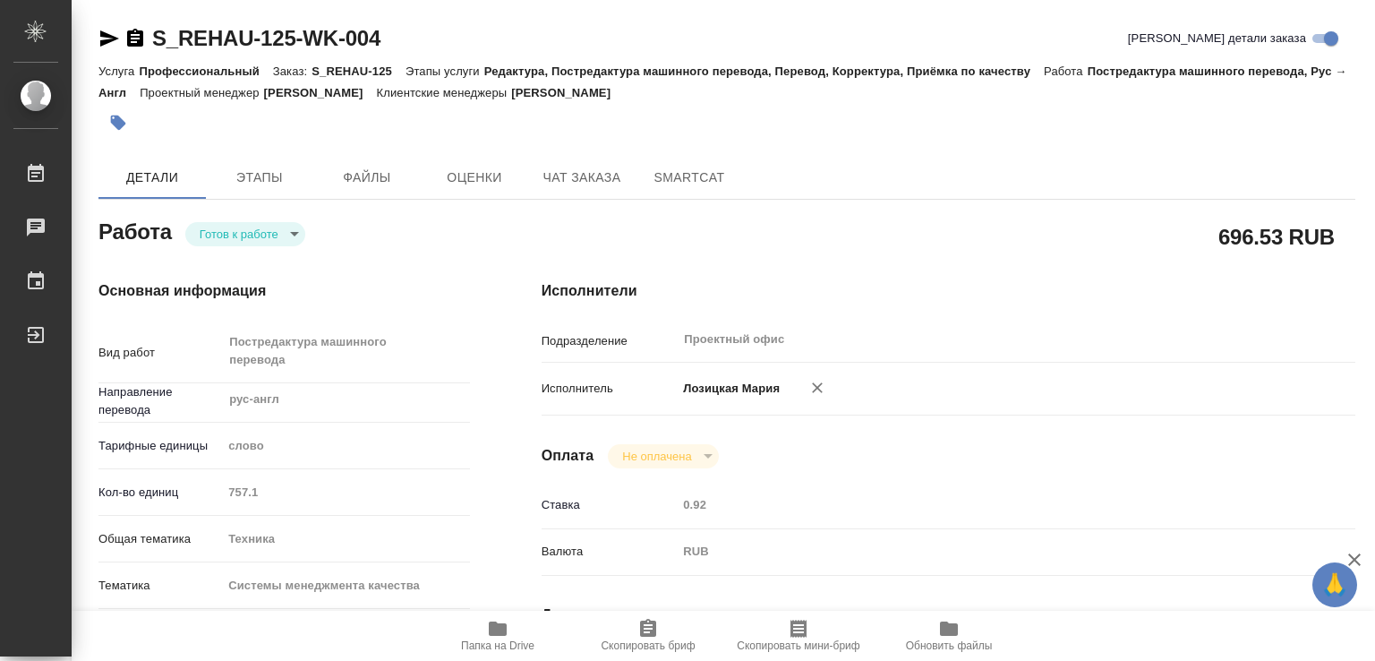
type textarea "x"
